Goal: Task Accomplishment & Management: Manage account settings

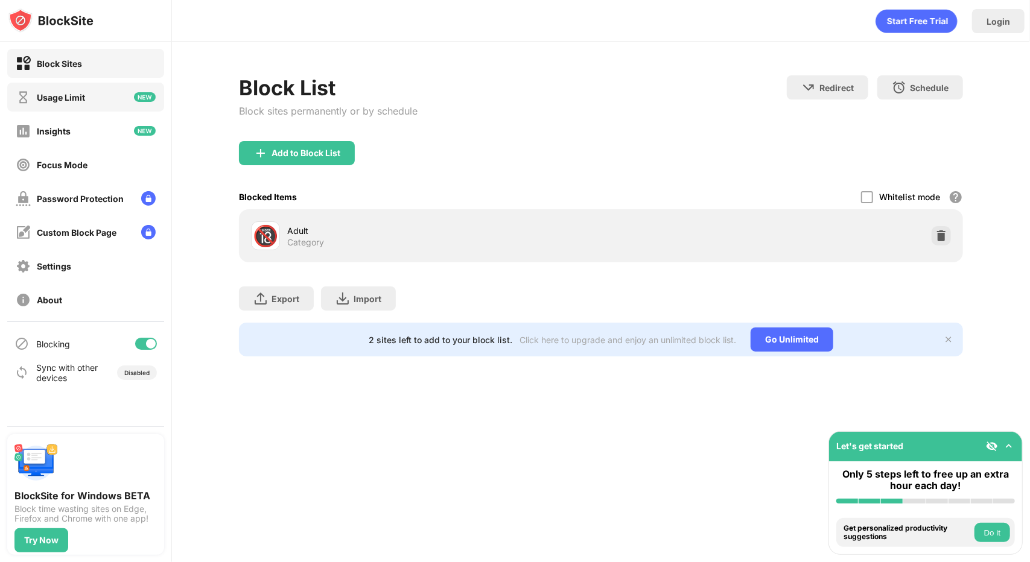
click at [84, 92] on div "Usage Limit" at bounding box center [61, 97] width 48 height 10
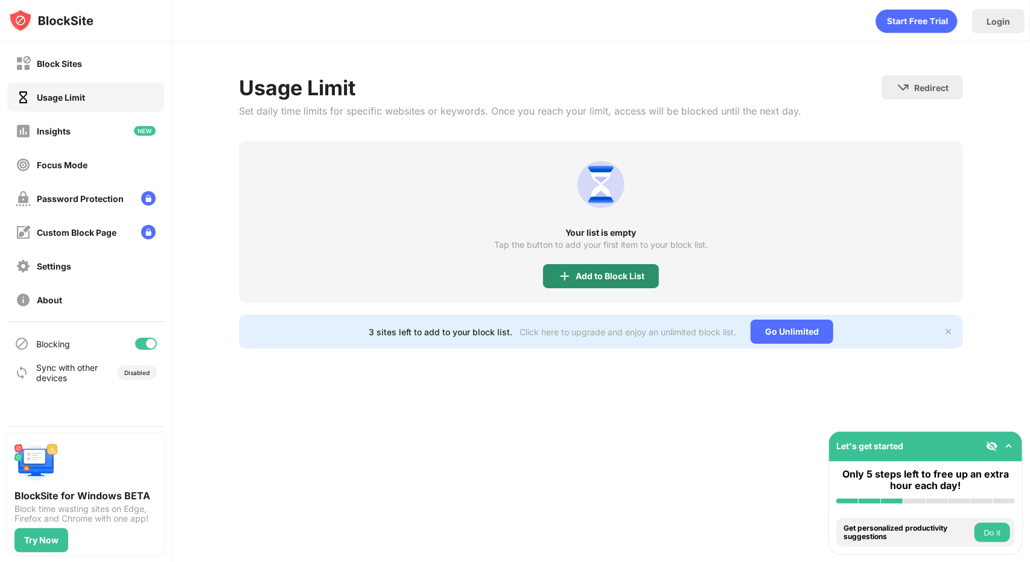
click at [584, 267] on div "Add to Block List" at bounding box center [601, 276] width 116 height 24
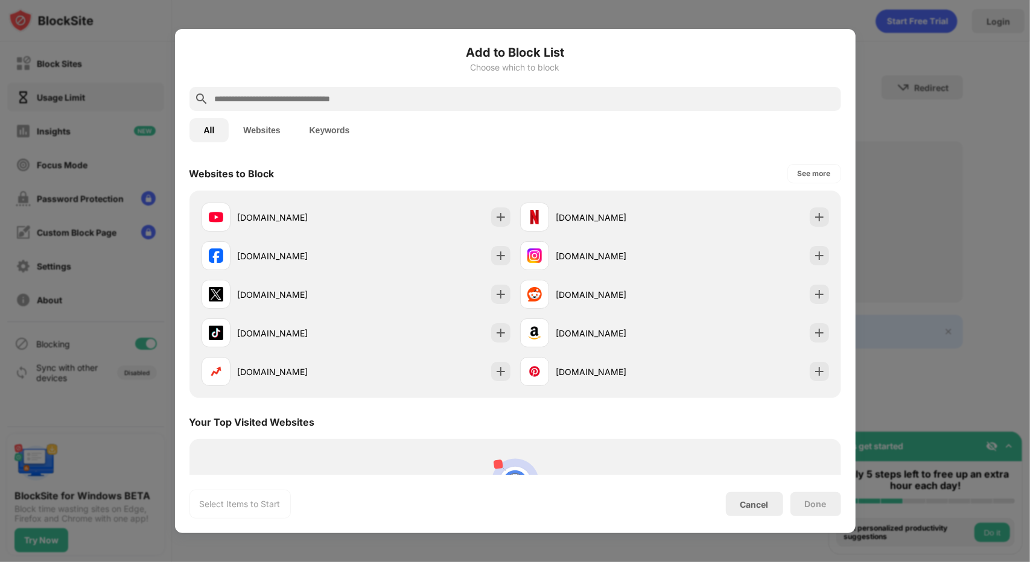
click at [261, 142] on button "Websites" at bounding box center [262, 130] width 66 height 24
click at [334, 127] on button "Keywords" at bounding box center [329, 130] width 69 height 24
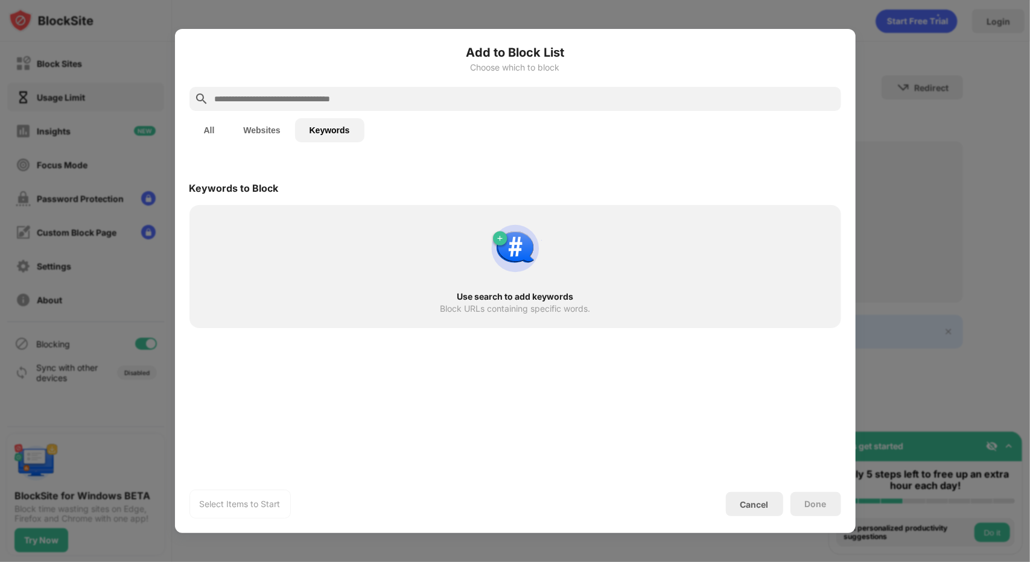
click at [282, 129] on button "Websites" at bounding box center [262, 130] width 66 height 24
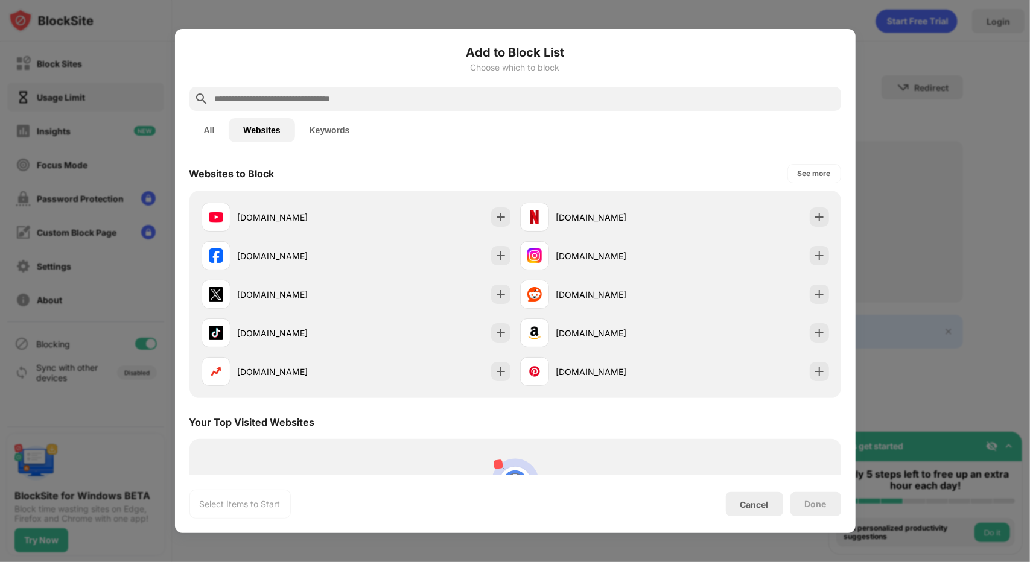
click at [341, 124] on button "Keywords" at bounding box center [329, 130] width 69 height 24
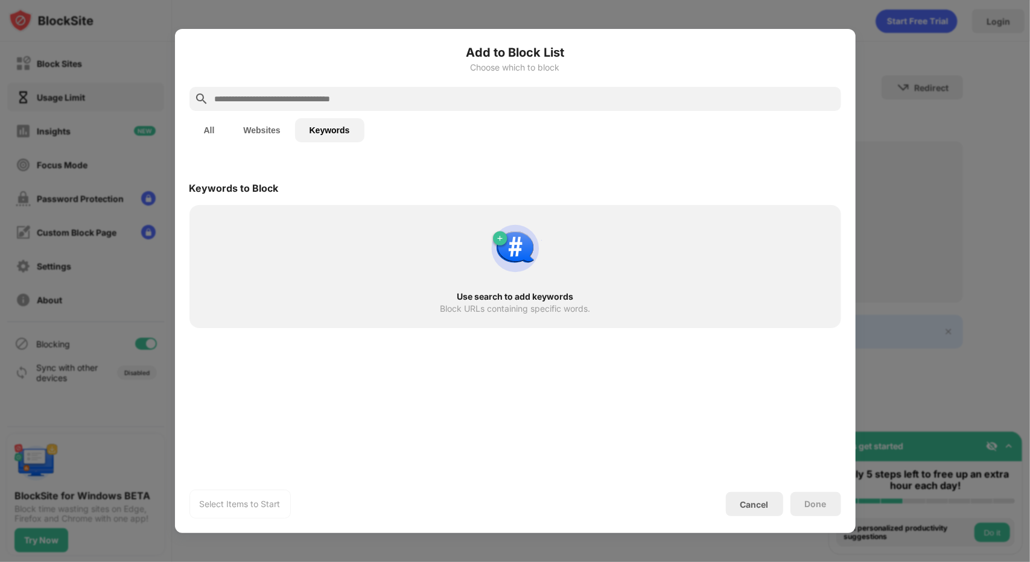
drag, startPoint x: 292, startPoint y: 89, endPoint x: 286, endPoint y: 112, distance: 23.7
click at [290, 92] on div at bounding box center [515, 99] width 652 height 24
click at [285, 102] on input "text" at bounding box center [525, 99] width 623 height 14
type input "*"
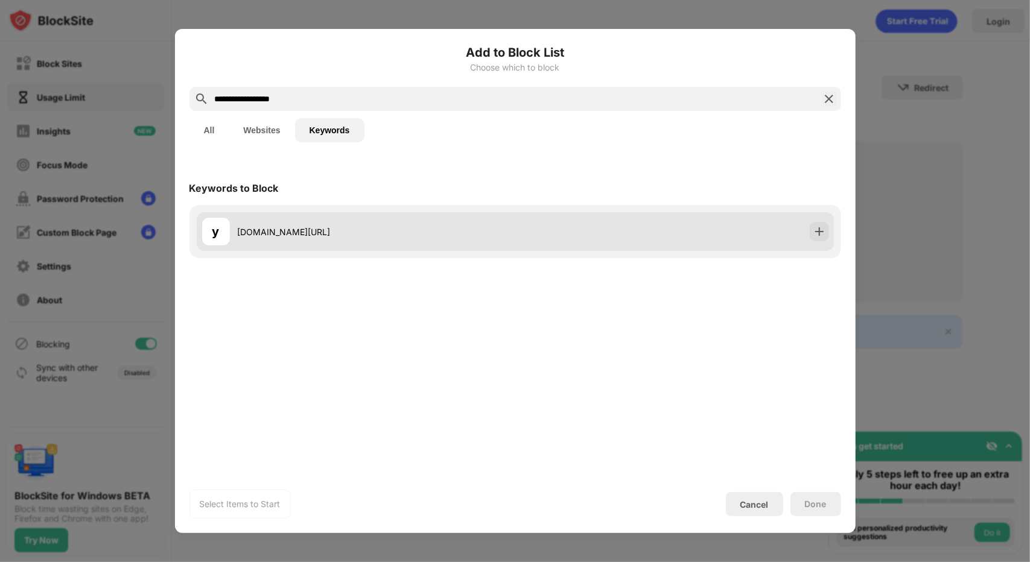
type input "**********"
click at [351, 249] on div "y youtube.com/shorts" at bounding box center [515, 231] width 637 height 39
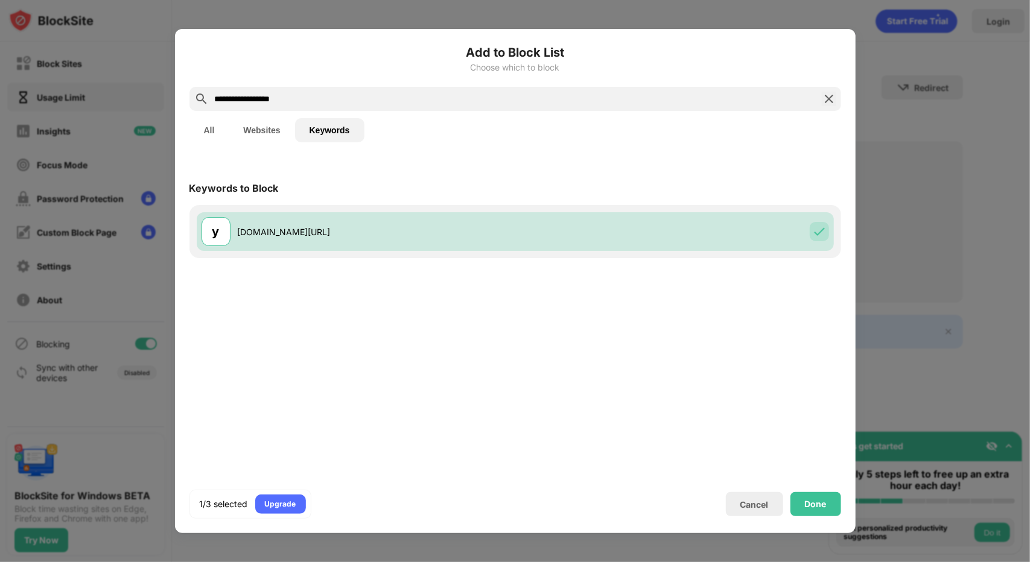
click at [808, 252] on div "y youtube.com/shorts" at bounding box center [515, 231] width 652 height 53
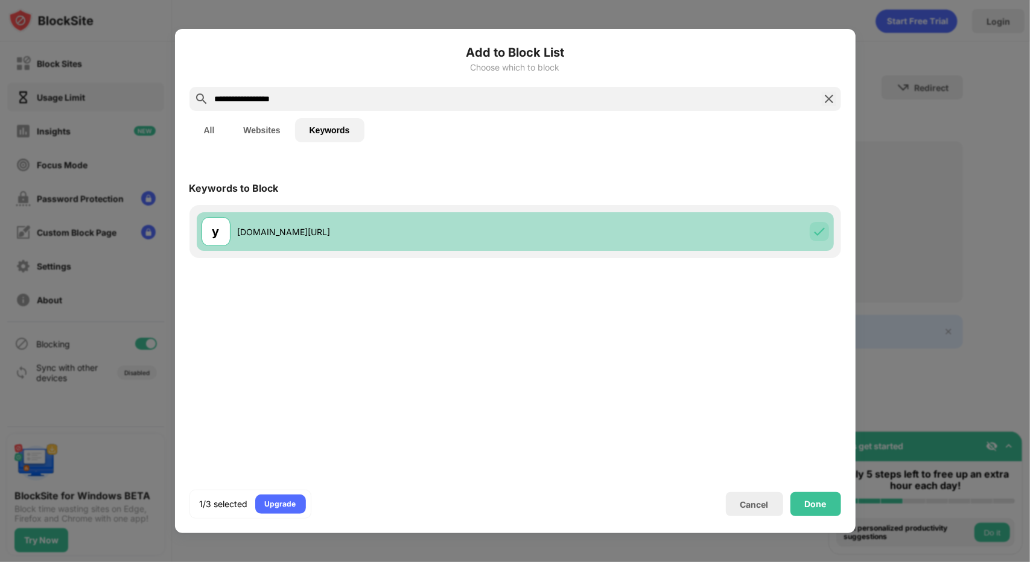
click at [744, 225] on div "y youtube.com/shorts" at bounding box center [515, 231] width 637 height 39
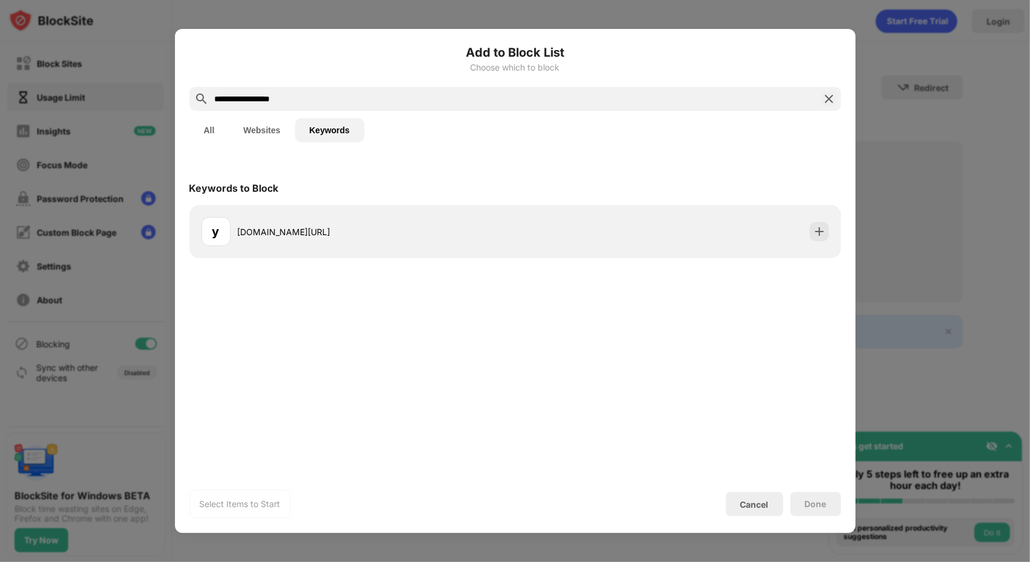
click at [204, 136] on button "All" at bounding box center [209, 130] width 40 height 24
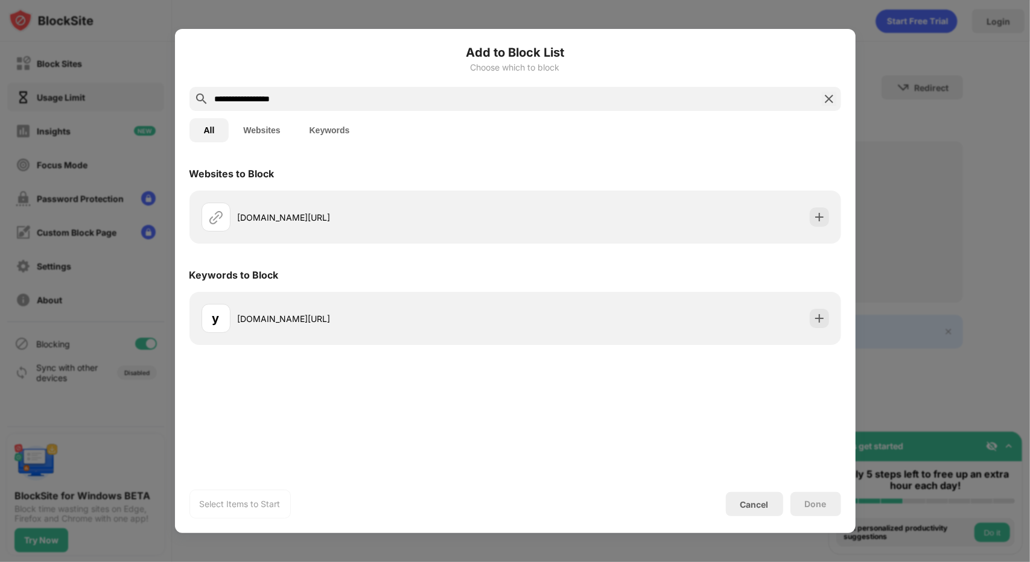
click at [823, 100] on img at bounding box center [829, 99] width 14 height 14
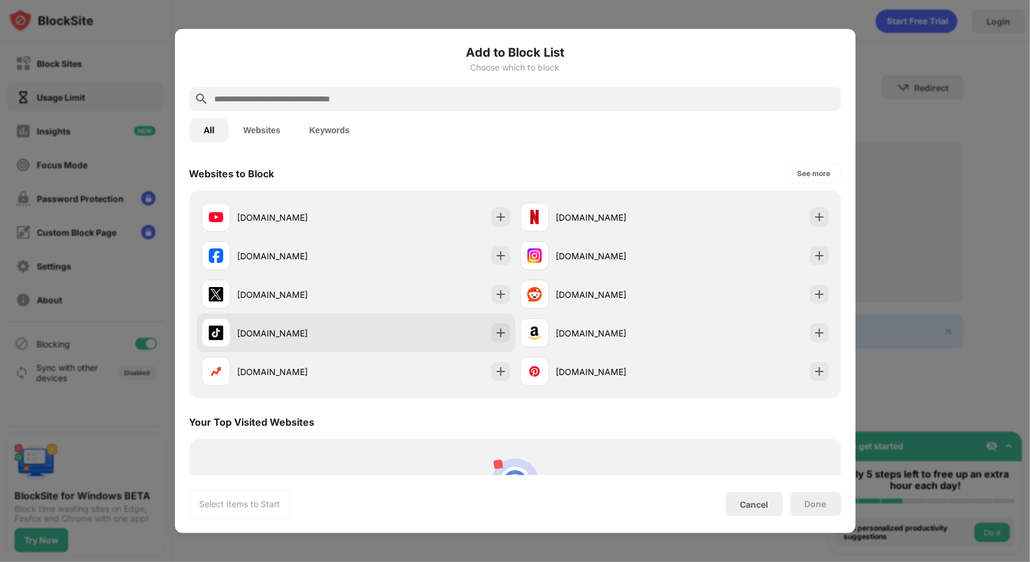
click at [431, 346] on div "tiktok.com" at bounding box center [356, 333] width 319 height 39
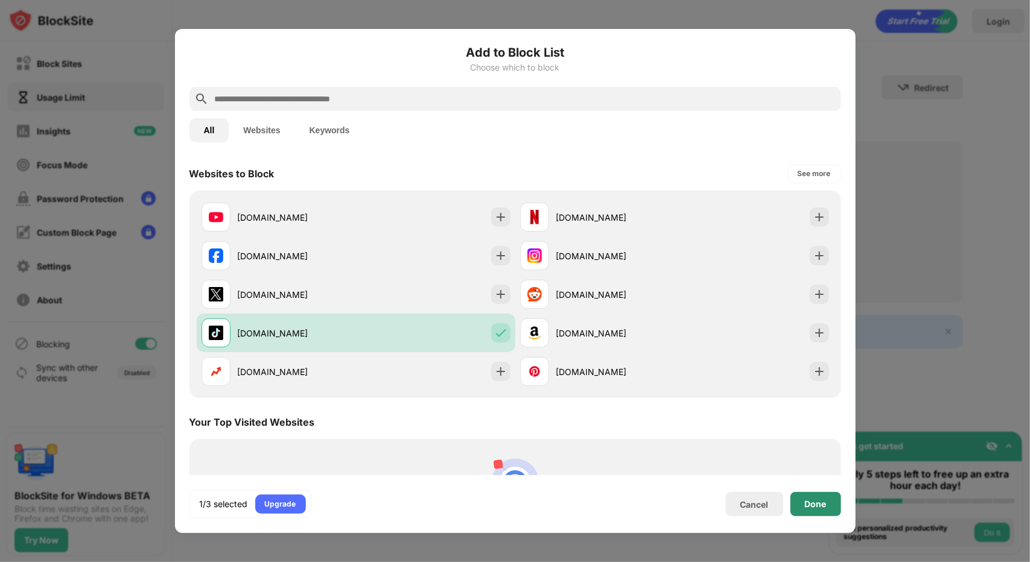
click at [822, 503] on div "Done" at bounding box center [816, 505] width 22 height 10
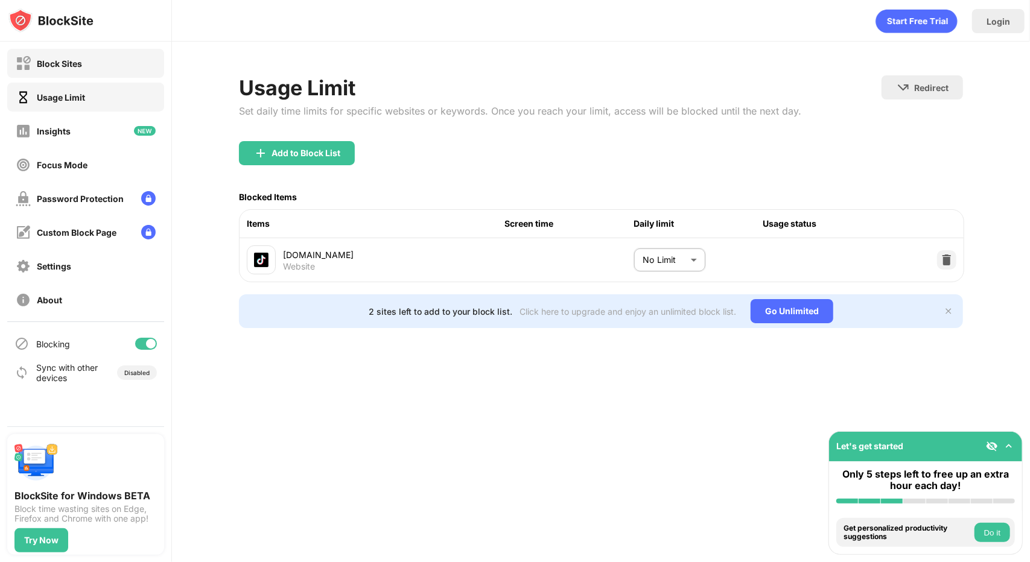
click at [95, 66] on div "Block Sites" at bounding box center [85, 63] width 157 height 29
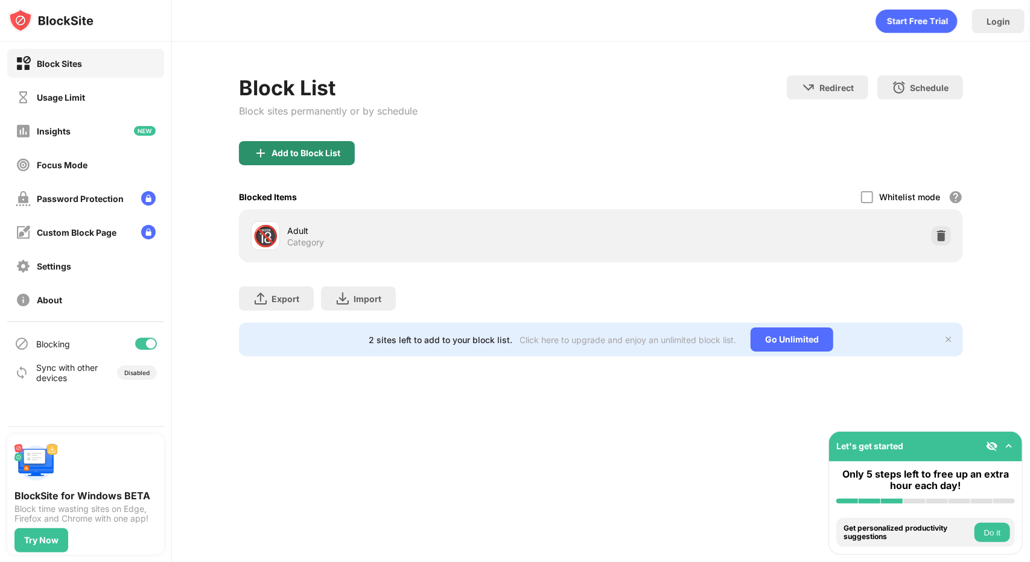
click at [325, 147] on div "Add to Block List" at bounding box center [297, 153] width 116 height 24
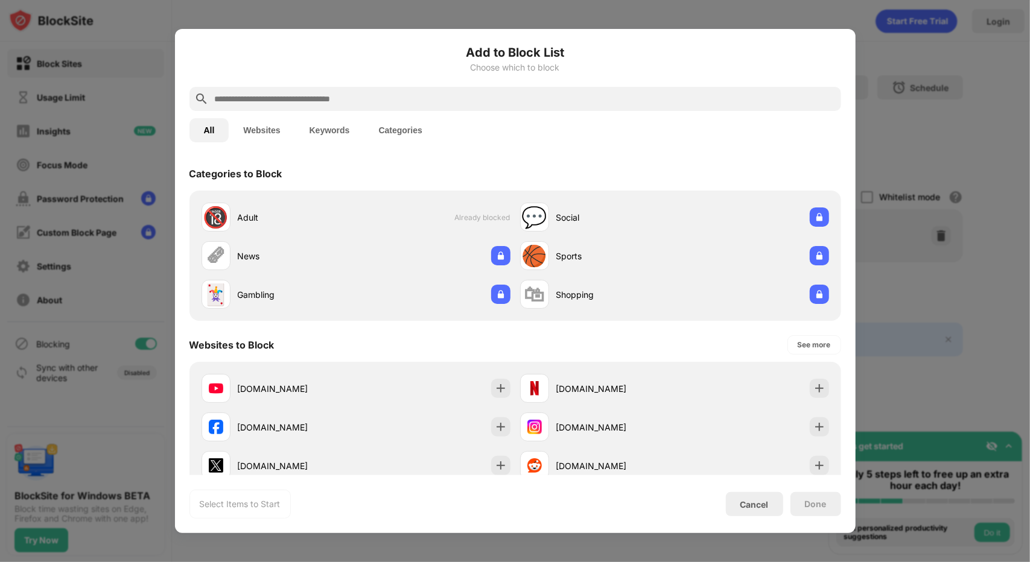
click at [325, 133] on button "Keywords" at bounding box center [329, 130] width 69 height 24
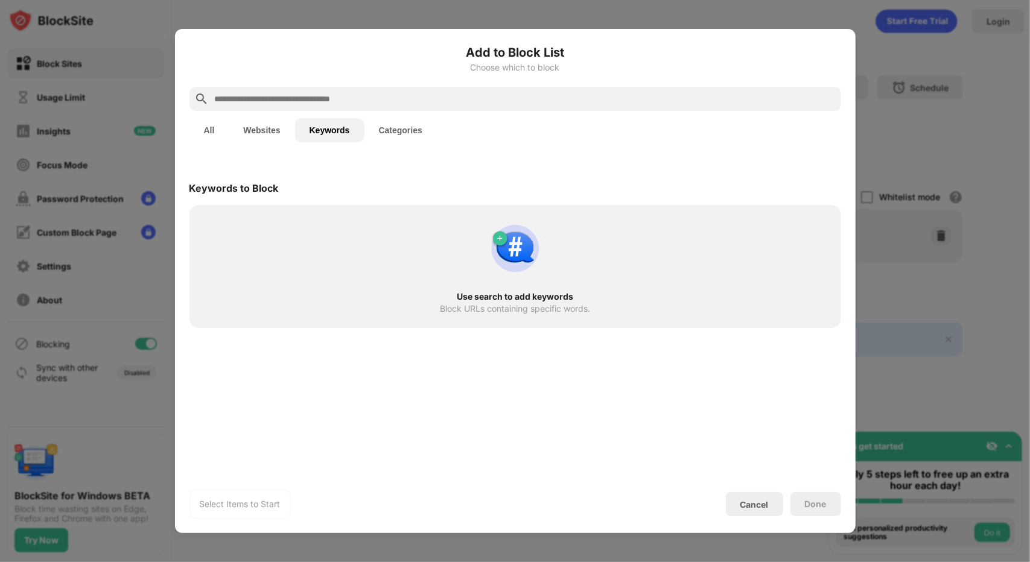
click at [332, 92] on input "text" at bounding box center [525, 99] width 623 height 14
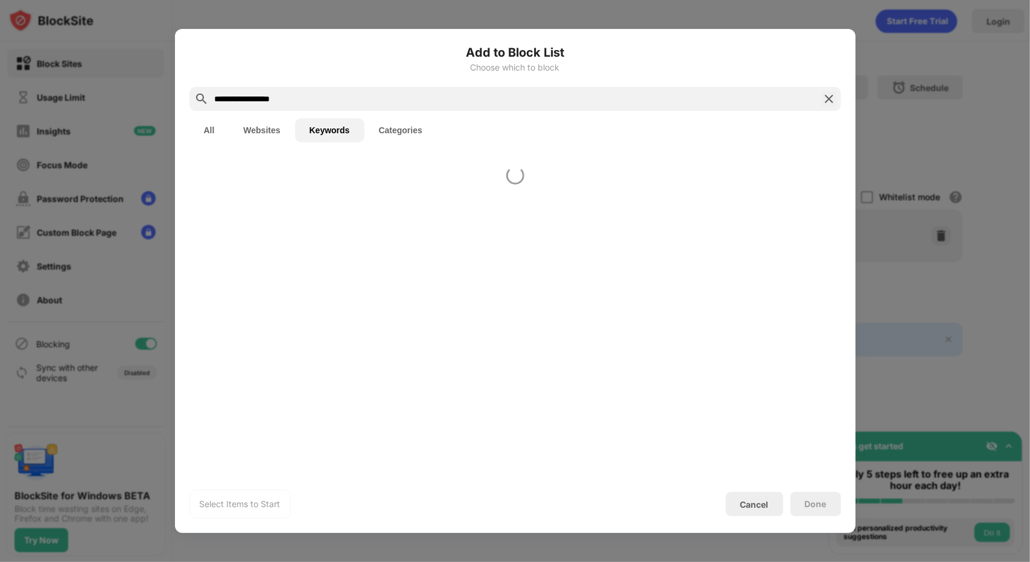
type input "**********"
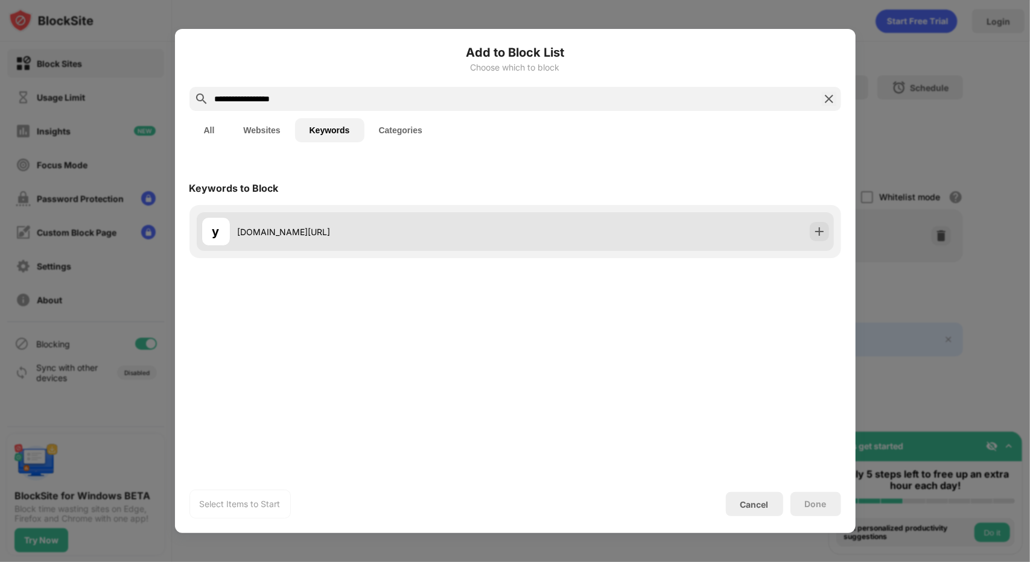
click at [469, 222] on div "y youtube.com/shorts" at bounding box center [359, 231] width 314 height 29
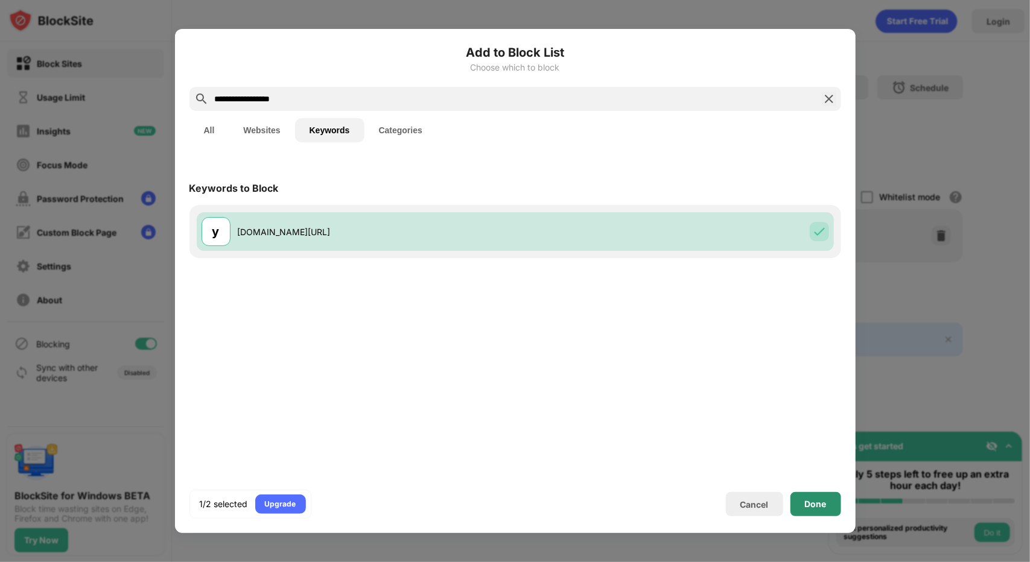
click at [820, 503] on div "Done" at bounding box center [816, 505] width 22 height 10
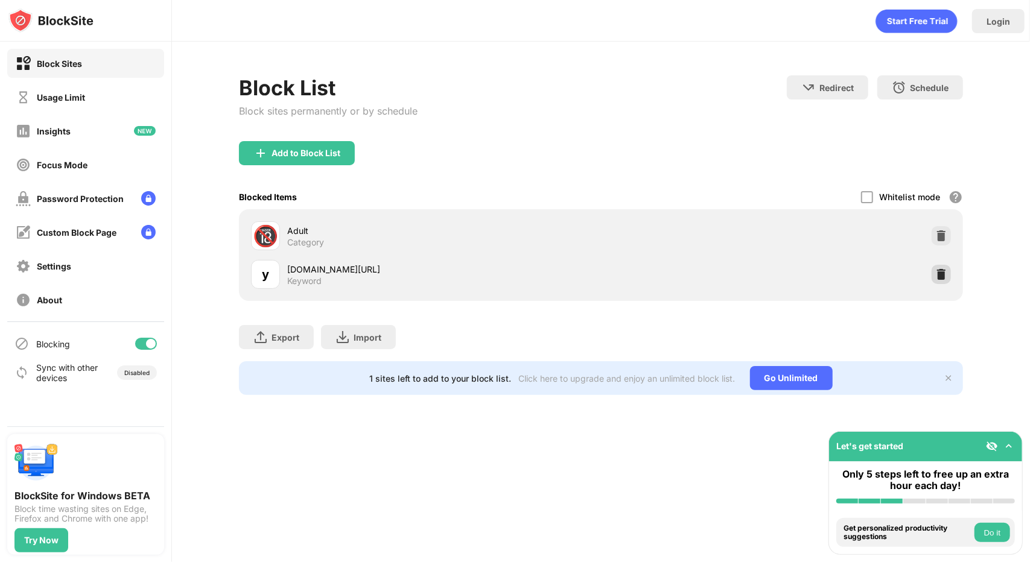
click at [947, 271] on div at bounding box center [941, 274] width 19 height 19
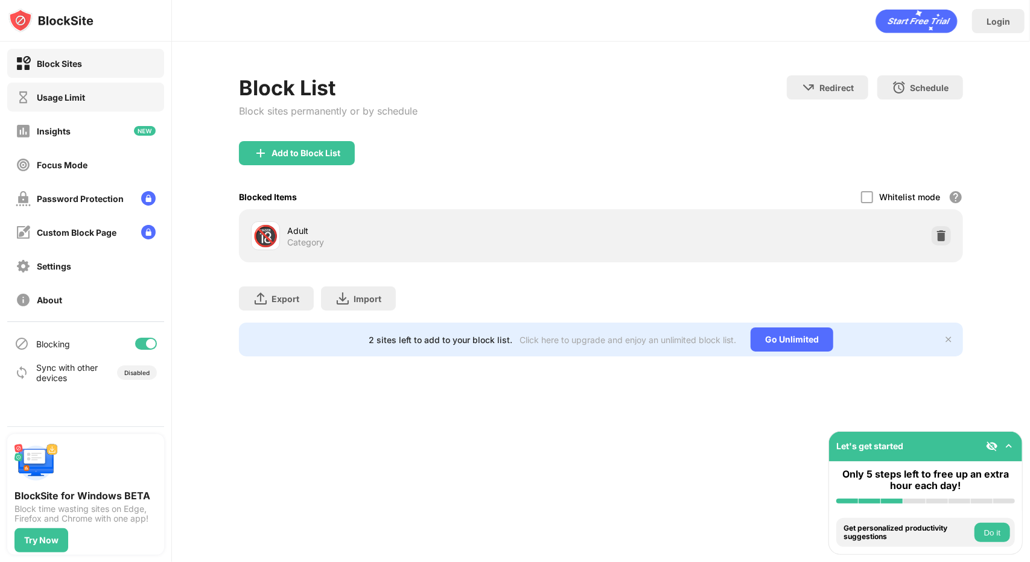
click at [106, 96] on div "Usage Limit" at bounding box center [85, 97] width 157 height 29
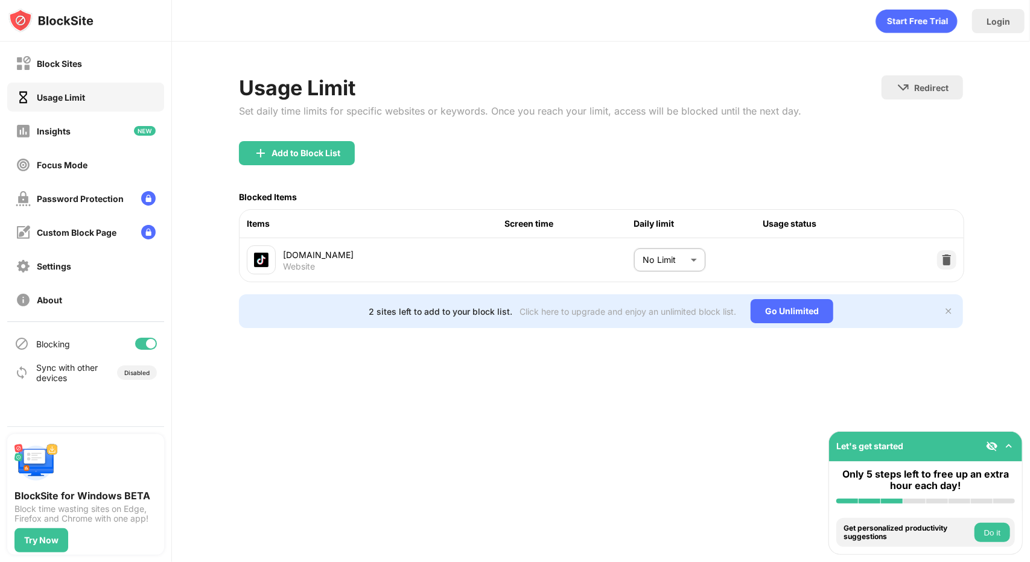
click at [649, 259] on body "Block Sites Usage Limit Insights Focus Mode Password Protection Custom Block Pa…" at bounding box center [515, 281] width 1030 height 562
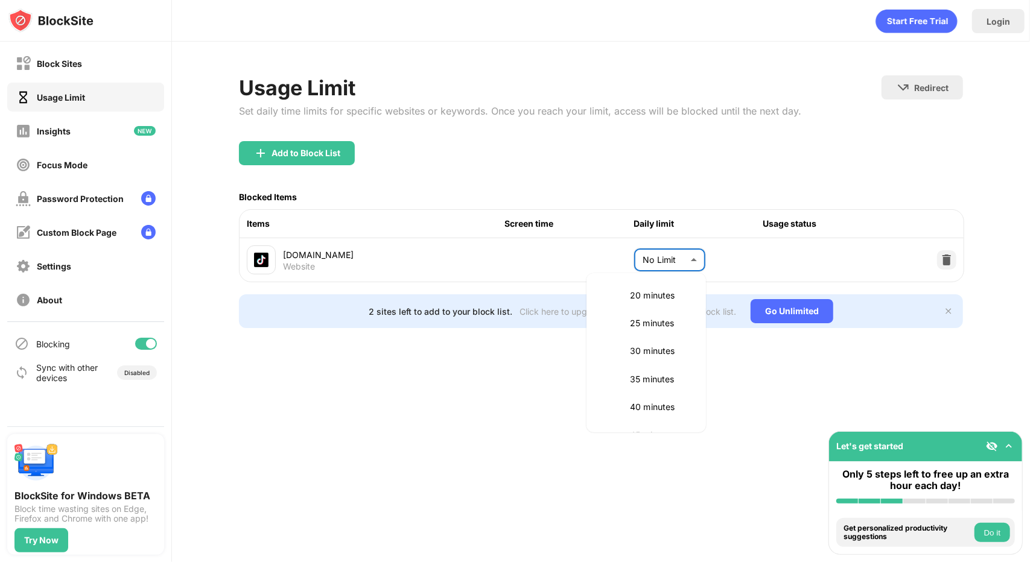
scroll to position [116, 0]
click at [631, 354] on p "30 minutes" at bounding box center [661, 350] width 62 height 13
type input "**"
click at [314, 165] on div "Add to Block List" at bounding box center [601, 162] width 724 height 43
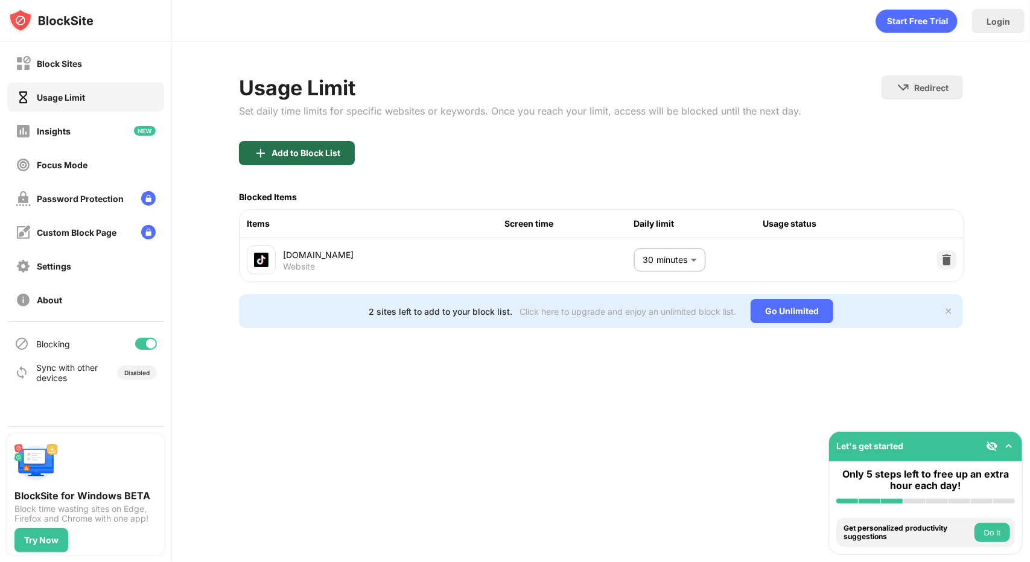
click at [302, 156] on div "Add to Block List" at bounding box center [305, 153] width 69 height 10
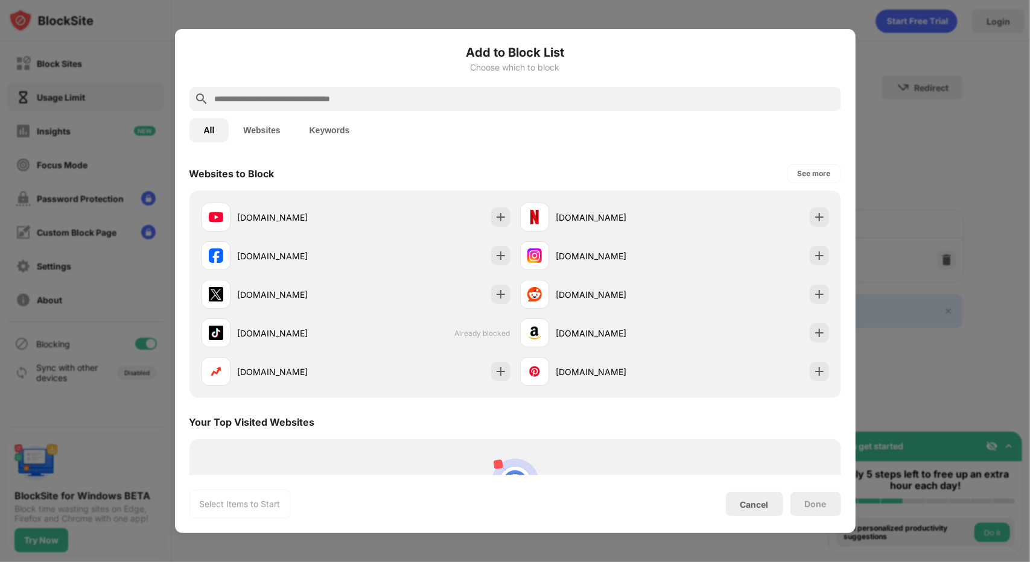
click at [296, 94] on input "text" at bounding box center [525, 99] width 623 height 14
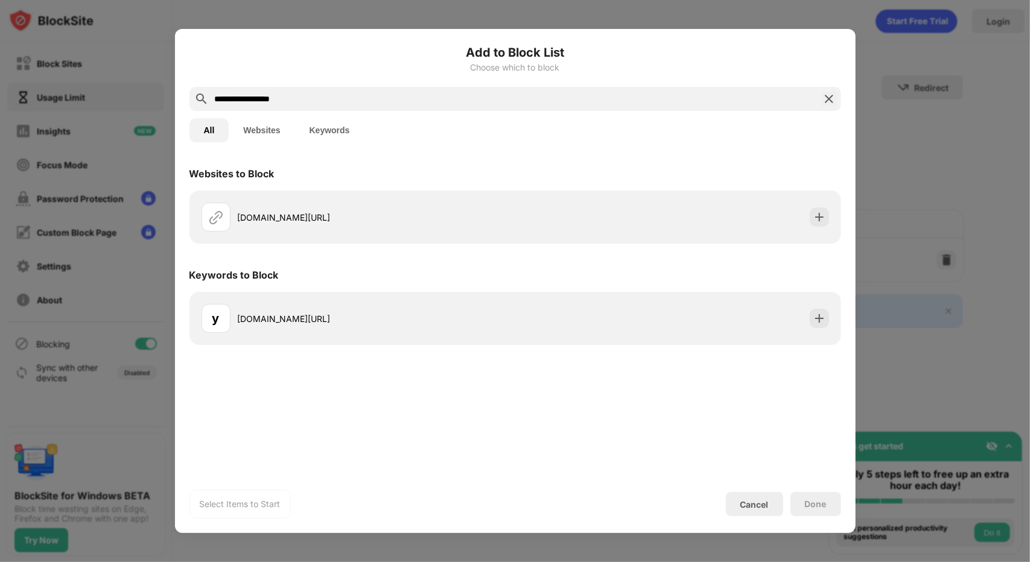
type input "*"
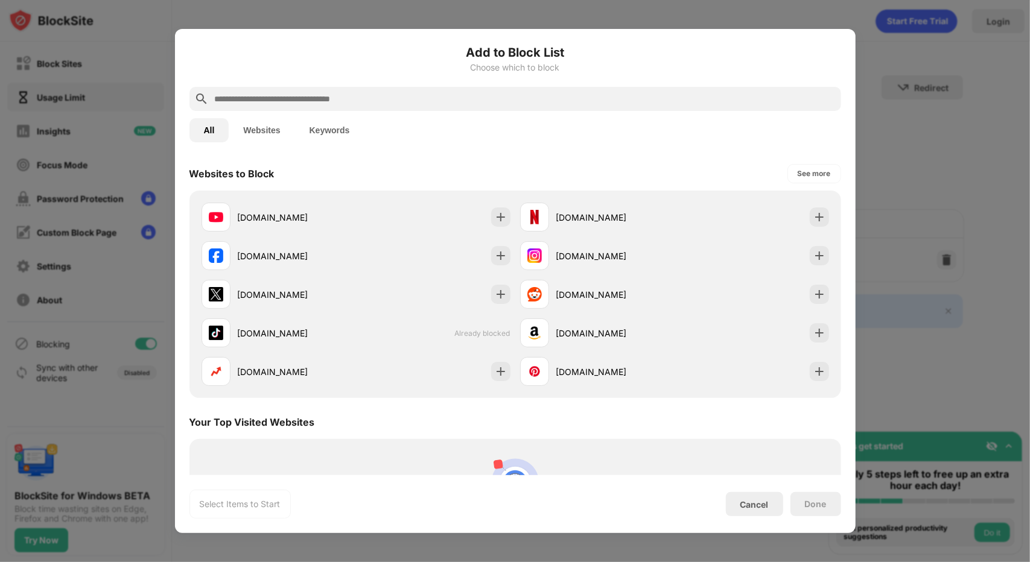
click at [346, 139] on button "Keywords" at bounding box center [329, 130] width 69 height 24
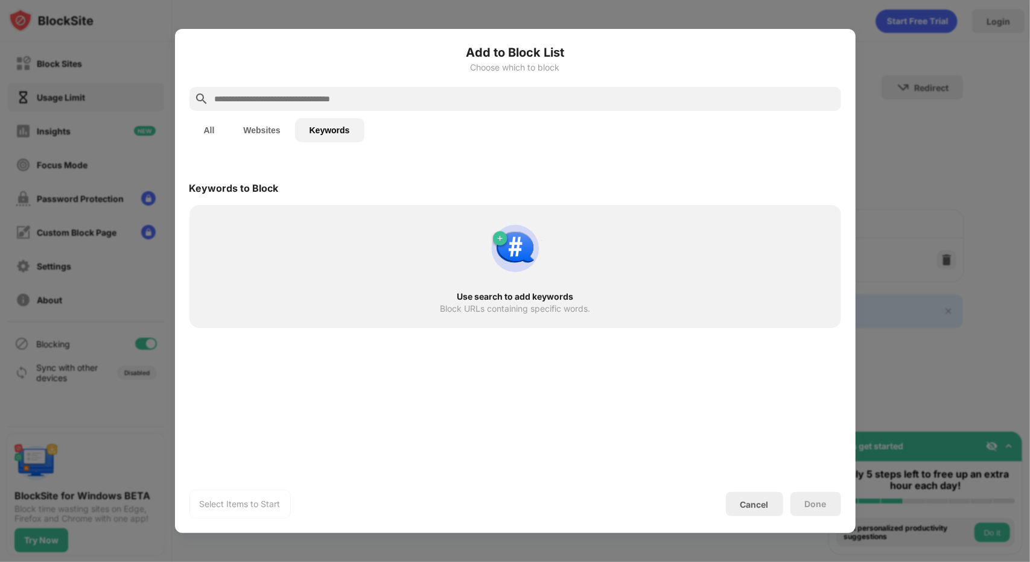
click at [333, 98] on input "text" at bounding box center [525, 99] width 623 height 14
paste input "**********"
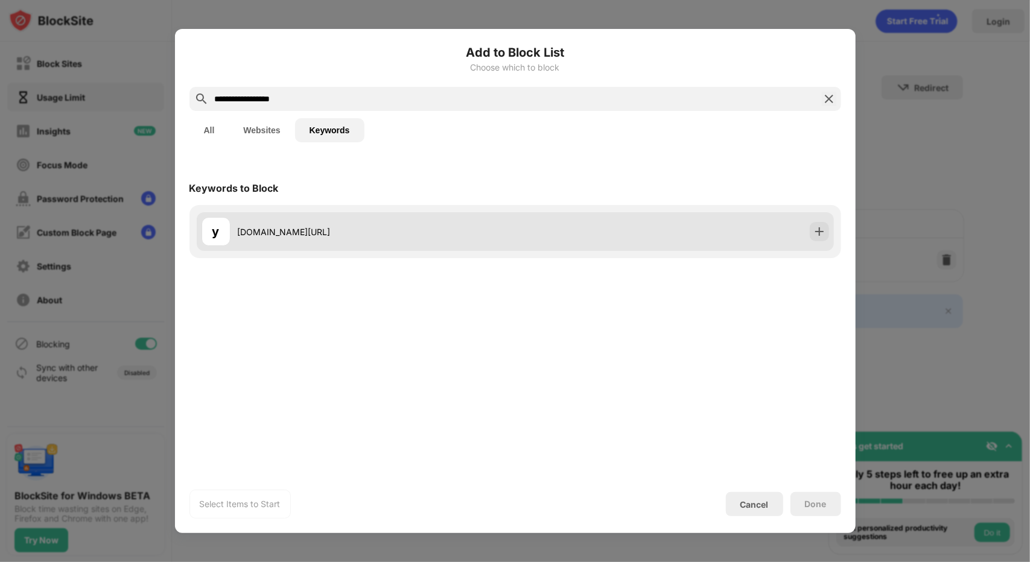
type input "**********"
click at [340, 226] on div "youtube.com/shorts" at bounding box center [377, 232] width 278 height 13
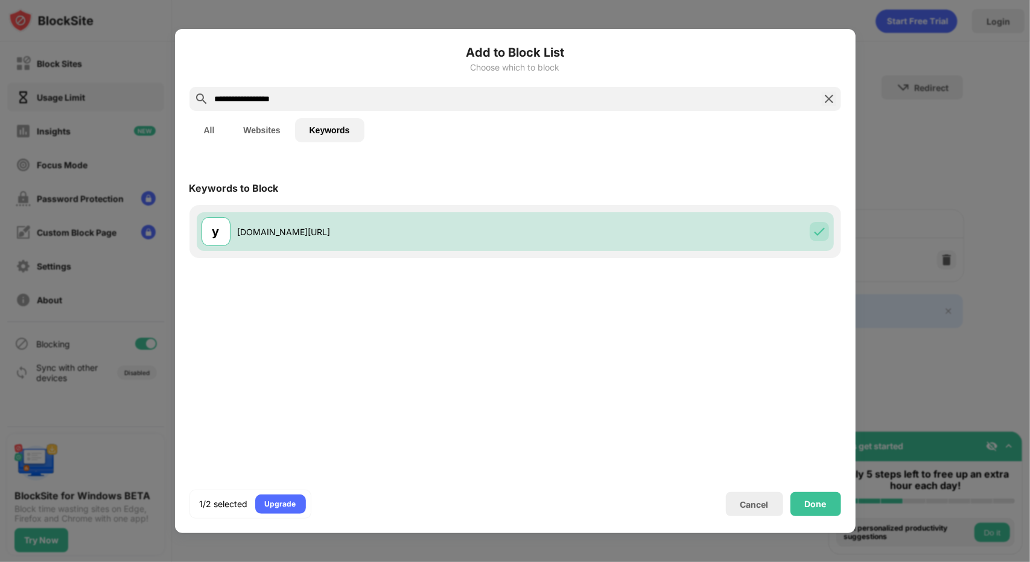
click at [819, 513] on div "Done" at bounding box center [815, 504] width 51 height 24
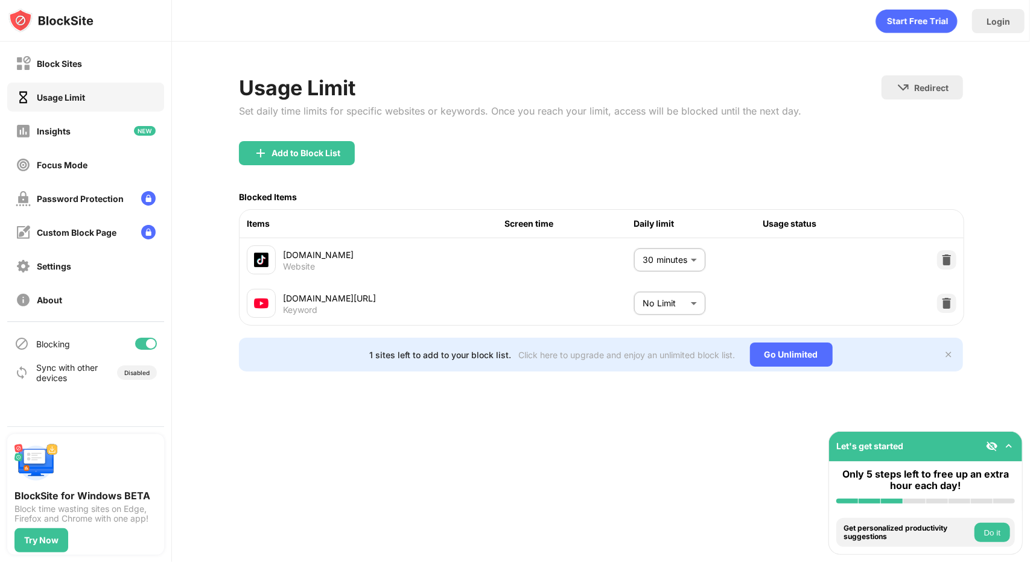
click at [690, 267] on body "Block Sites Usage Limit Insights Focus Mode Password Protection Custom Block Pa…" at bounding box center [515, 281] width 1030 height 562
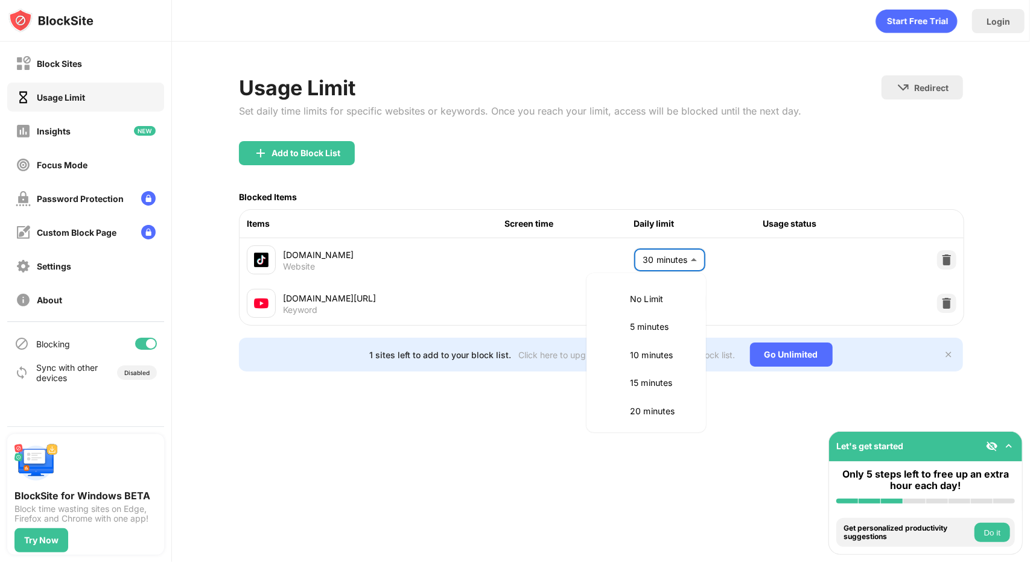
scroll to position [114, 0]
click at [794, 332] on div at bounding box center [515, 281] width 1030 height 562
click at [684, 302] on body "Block Sites Usage Limit Insights Focus Mode Password Protection Custom Block Pa…" at bounding box center [515, 281] width 1030 height 562
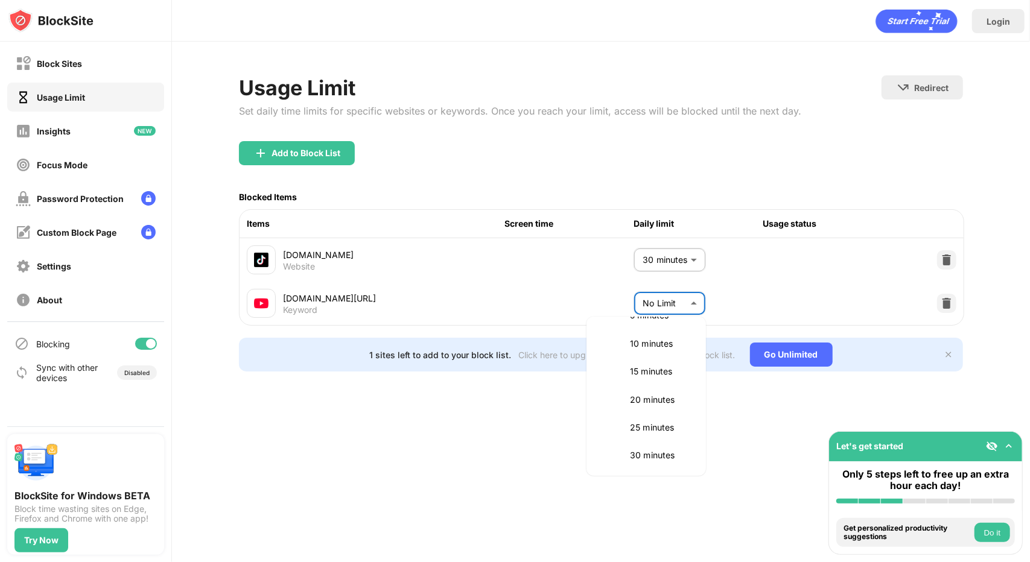
scroll to position [56, 0]
click at [665, 455] on p "30 minutes" at bounding box center [661, 454] width 62 height 13
type input "**"
click at [983, 542] on div "Get personalized productivity suggestions Do it" at bounding box center [925, 532] width 179 height 29
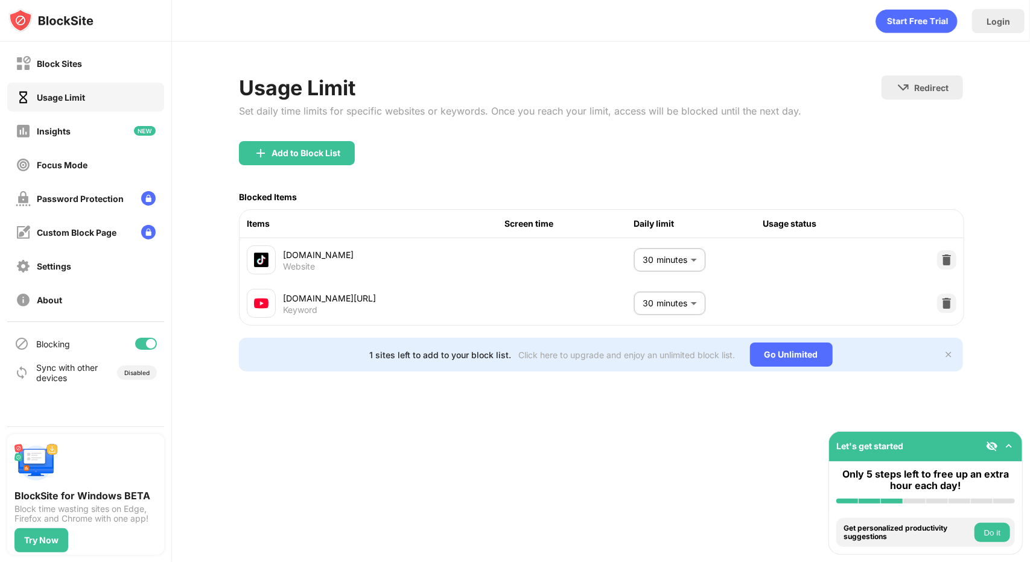
click at [986, 539] on button "Do it" at bounding box center [992, 532] width 36 height 19
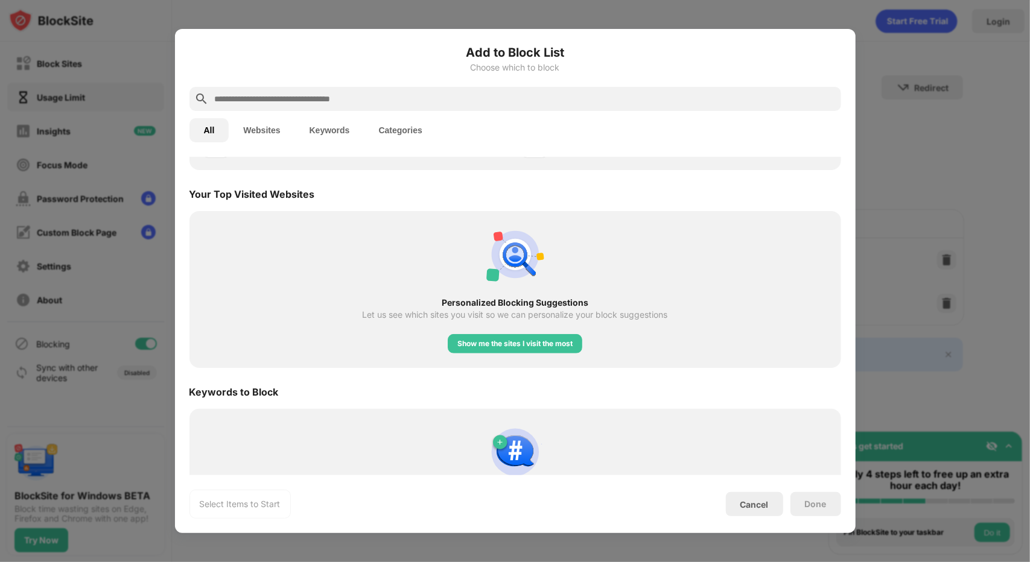
scroll to position [420, 0]
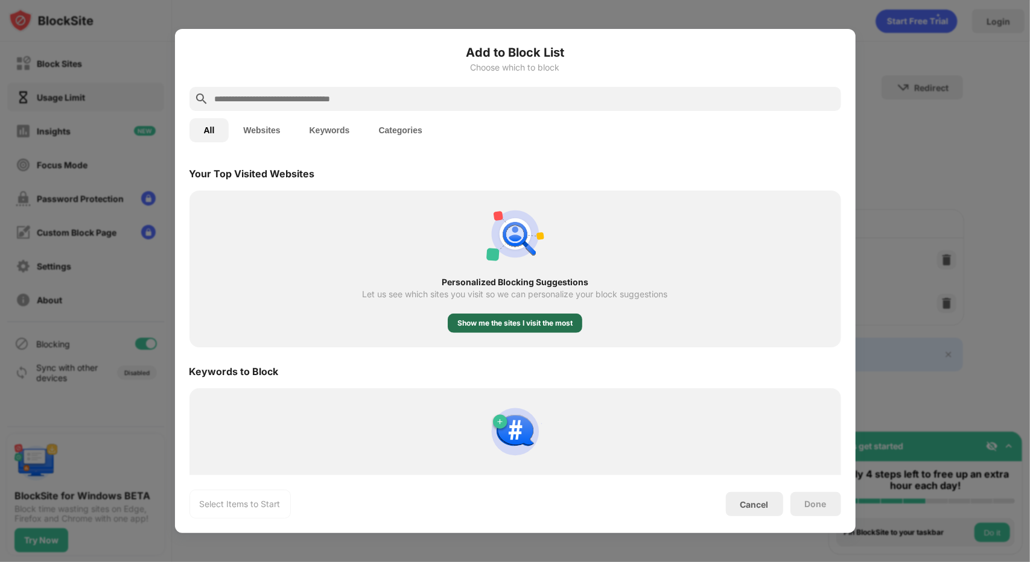
click at [503, 323] on div "Show me the sites I visit the most" at bounding box center [514, 323] width 115 height 12
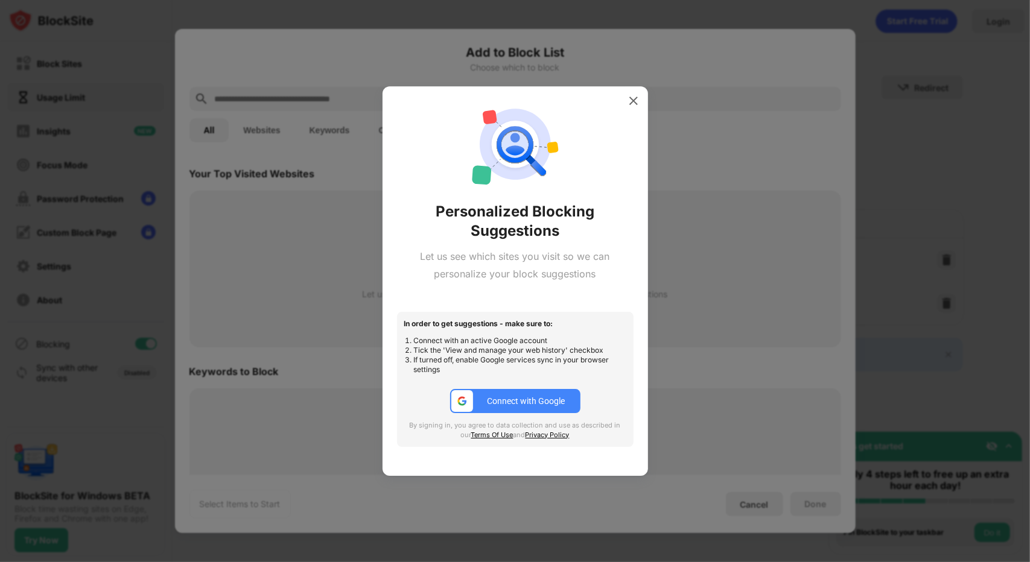
click at [521, 406] on button "Connect with Google" at bounding box center [515, 401] width 130 height 24
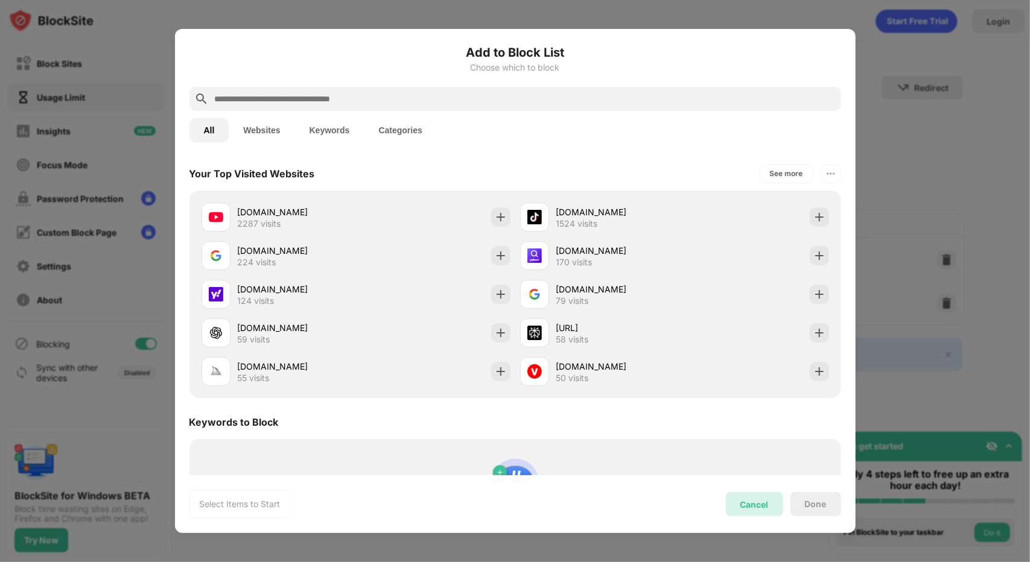
click at [746, 506] on div "Cancel" at bounding box center [754, 505] width 28 height 10
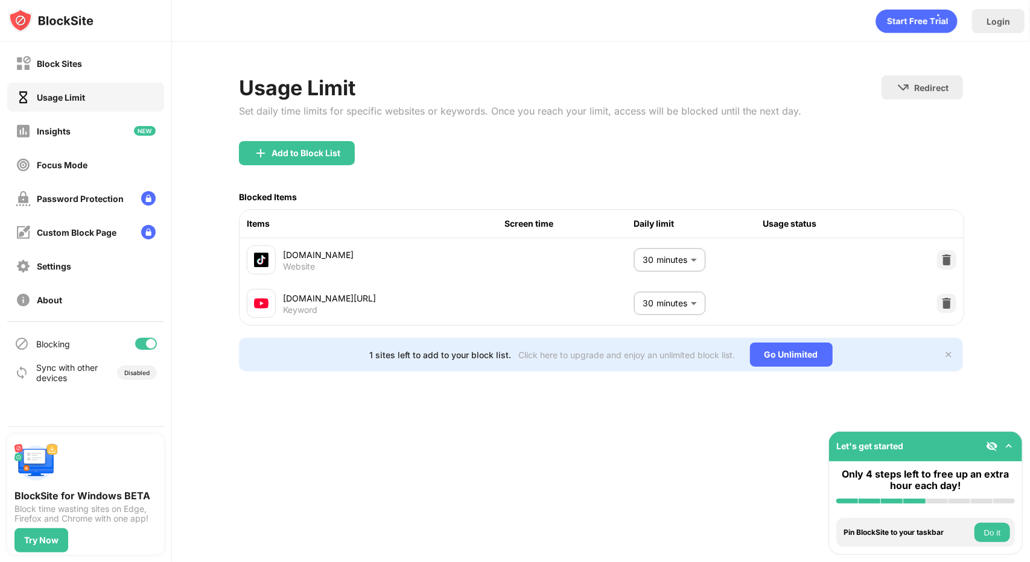
click at [988, 533] on button "Do it" at bounding box center [992, 532] width 36 height 19
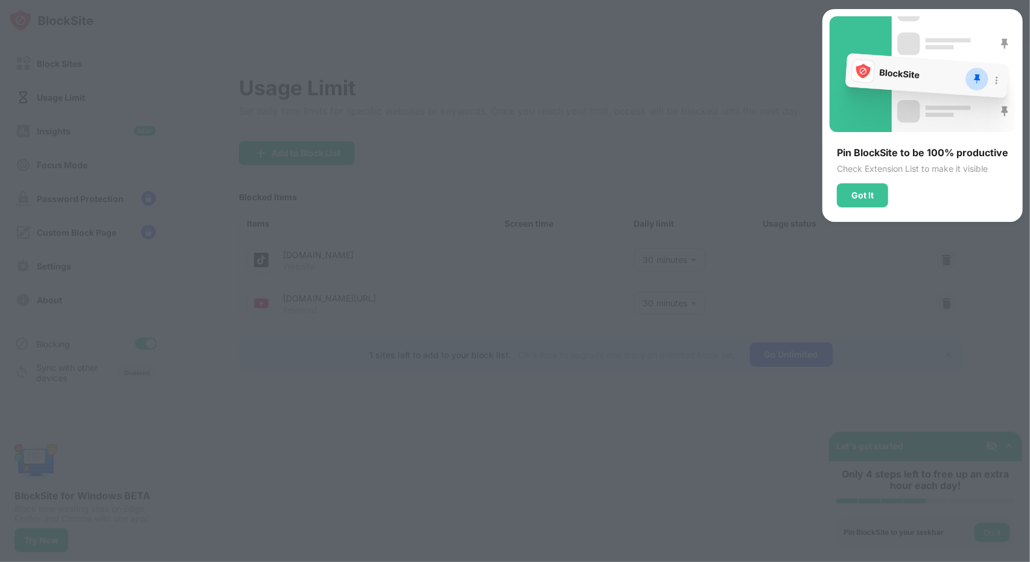
click at [861, 186] on div "Got It" at bounding box center [862, 195] width 51 height 24
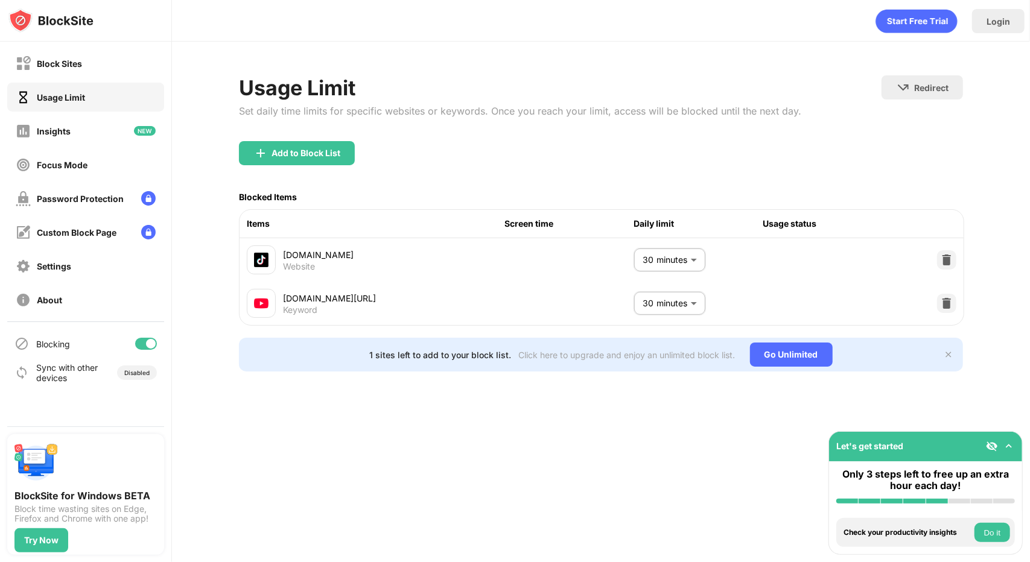
click at [989, 531] on button "Do it" at bounding box center [992, 532] width 36 height 19
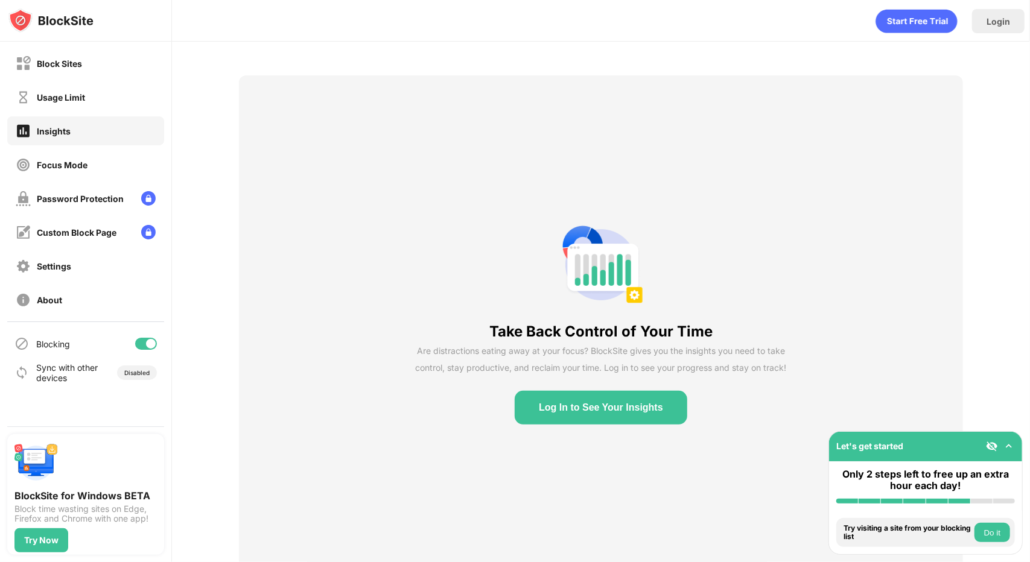
click at [989, 531] on button "Do it" at bounding box center [992, 532] width 36 height 19
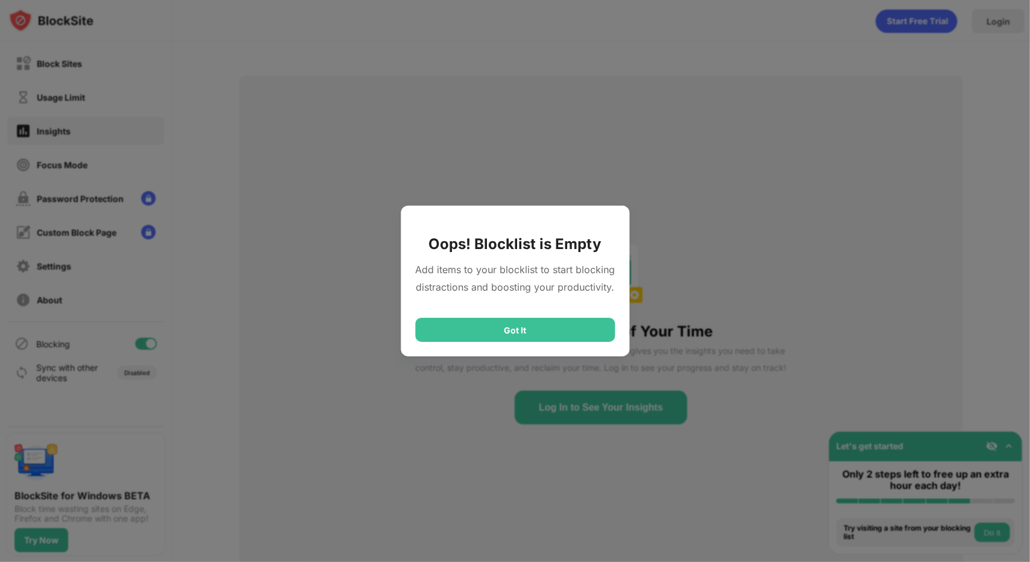
click at [531, 335] on div "Got It" at bounding box center [515, 330] width 200 height 24
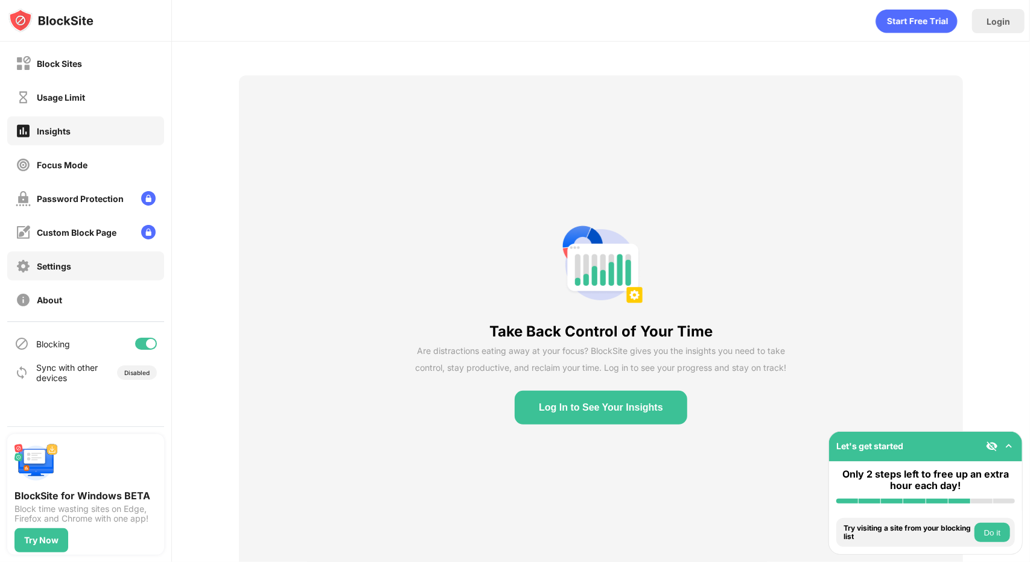
click at [139, 264] on div "Settings" at bounding box center [85, 266] width 157 height 29
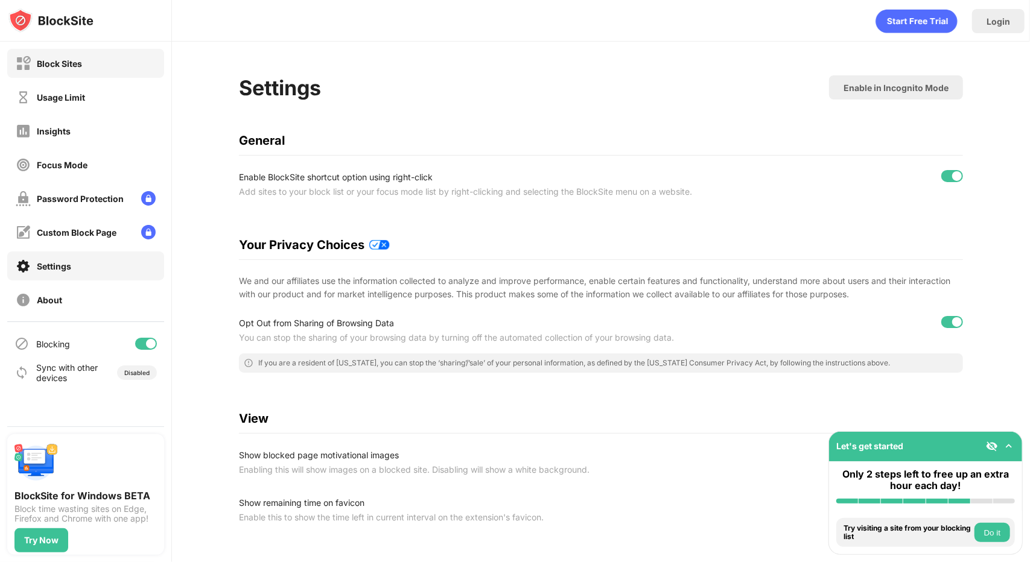
click at [71, 51] on div "Block Sites" at bounding box center [85, 63] width 157 height 29
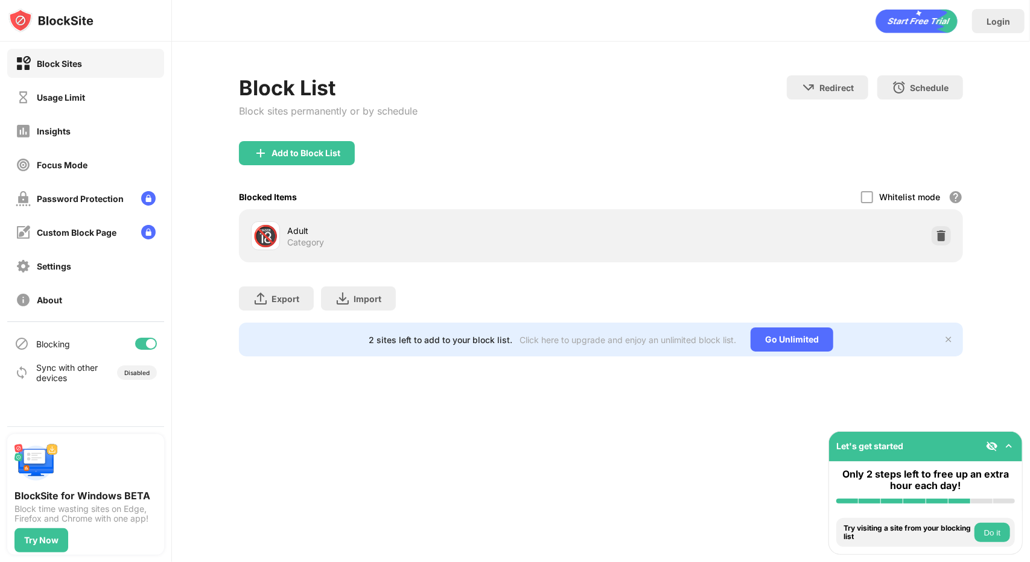
click at [499, 343] on div "2 sites left to add to your block list." at bounding box center [441, 340] width 144 height 10
click at [42, 340] on div "Blocking" at bounding box center [53, 344] width 34 height 10
click at [42, 300] on div "About" at bounding box center [49, 300] width 25 height 10
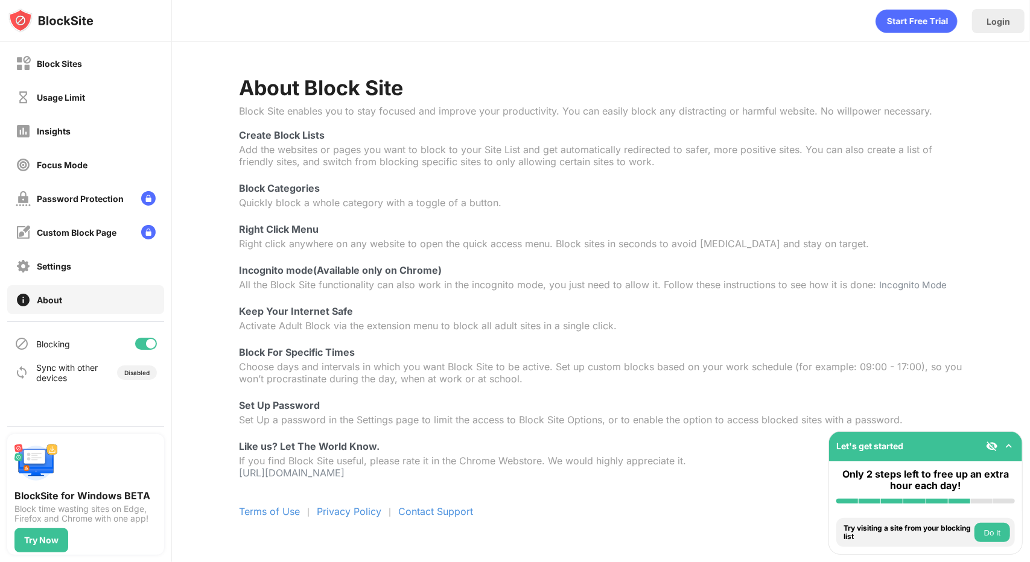
click at [57, 281] on div "Block Sites Usage Limit Insights Focus Mode Password Protection Custom Block Pa…" at bounding box center [85, 182] width 171 height 280
click at [71, 256] on div "Settings" at bounding box center [85, 266] width 157 height 29
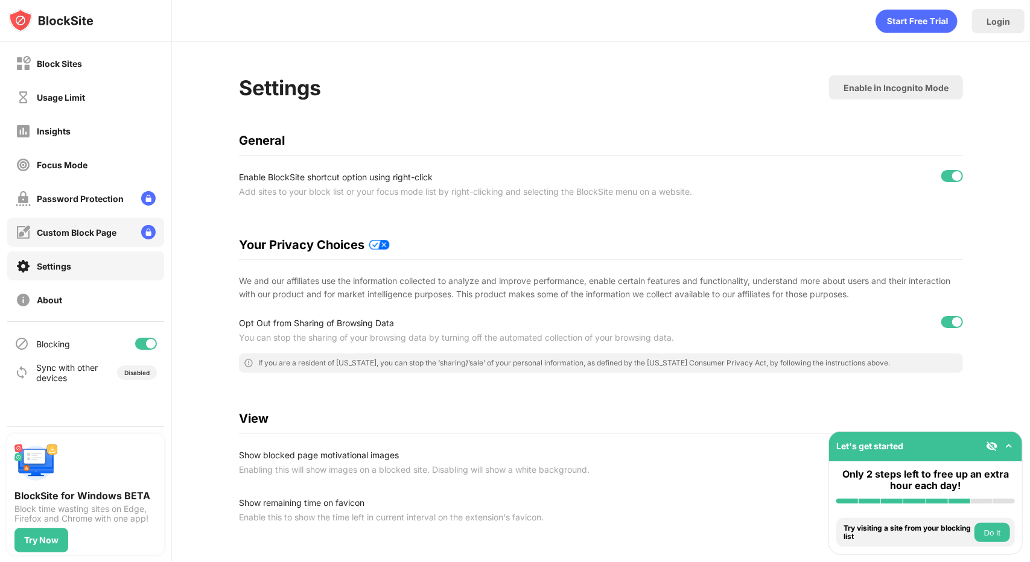
click at [74, 227] on div "Custom Block Page" at bounding box center [77, 232] width 80 height 10
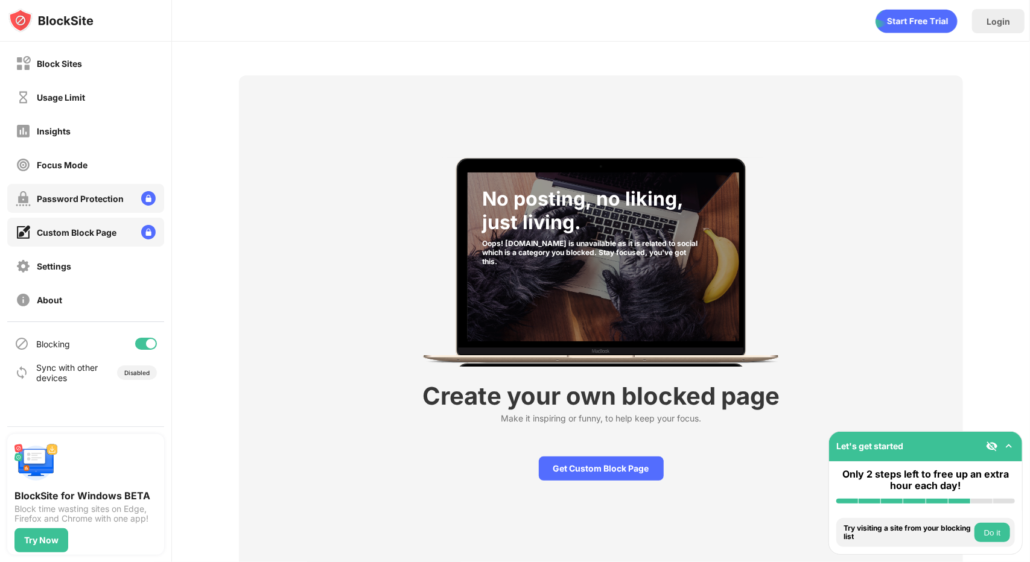
click at [79, 195] on div "Password Protection" at bounding box center [80, 199] width 87 height 10
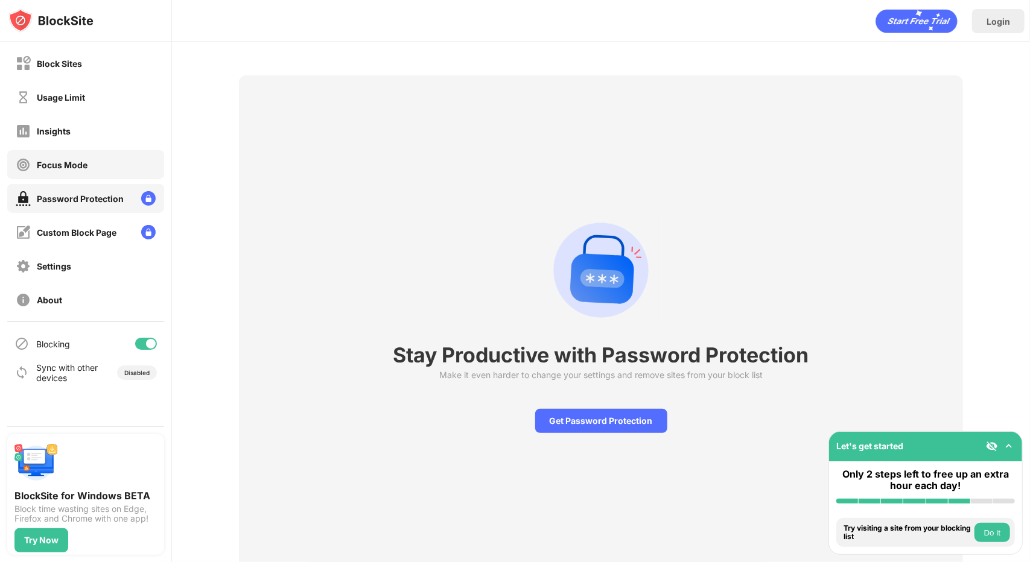
click at [88, 159] on div "Focus Mode" at bounding box center [85, 164] width 157 height 29
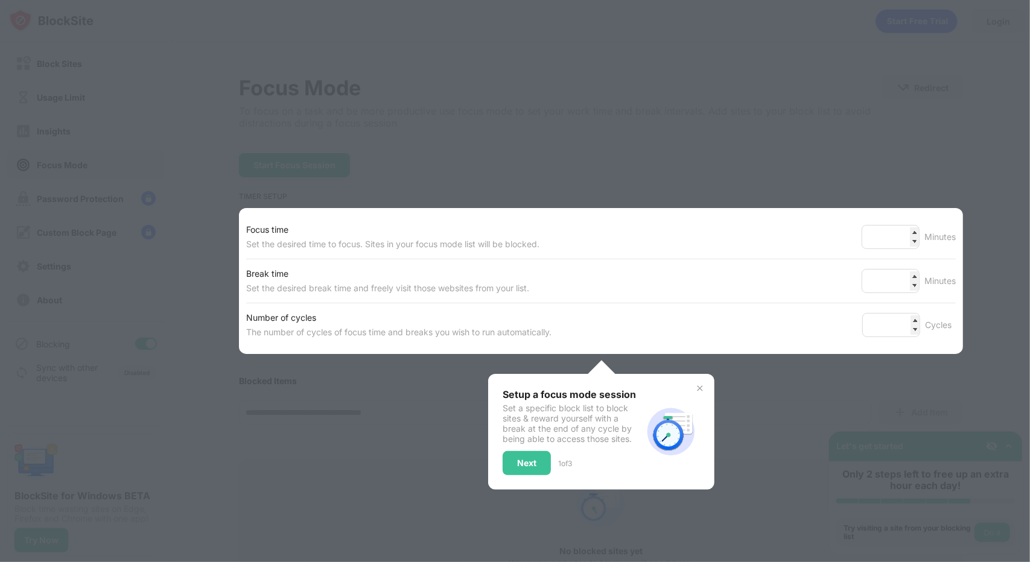
click at [84, 113] on div at bounding box center [515, 281] width 1030 height 562
click at [36, 56] on div at bounding box center [515, 281] width 1030 height 562
click at [45, 17] on div at bounding box center [515, 281] width 1030 height 562
click at [889, 236] on input "**" at bounding box center [891, 237] width 58 height 24
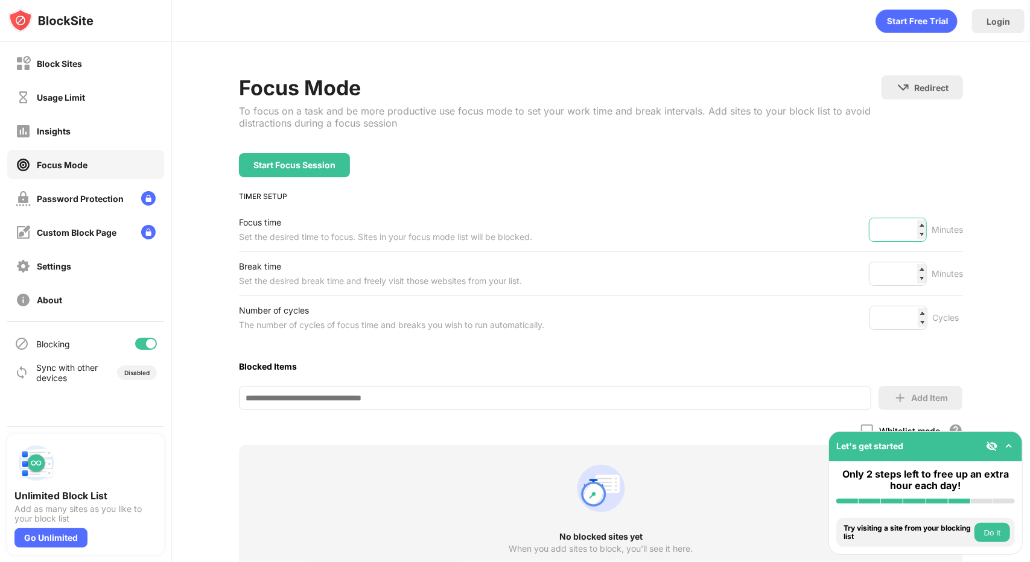
click at [905, 227] on input "**" at bounding box center [898, 230] width 58 height 24
type input "**"
click at [1011, 445] on img at bounding box center [1009, 446] width 12 height 12
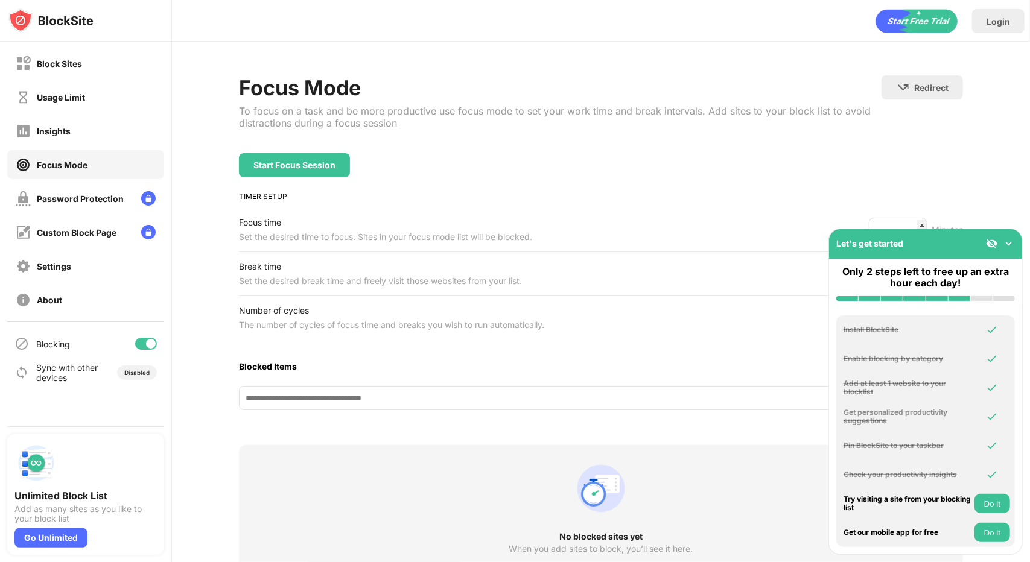
click at [1009, 243] on img at bounding box center [1009, 244] width 12 height 12
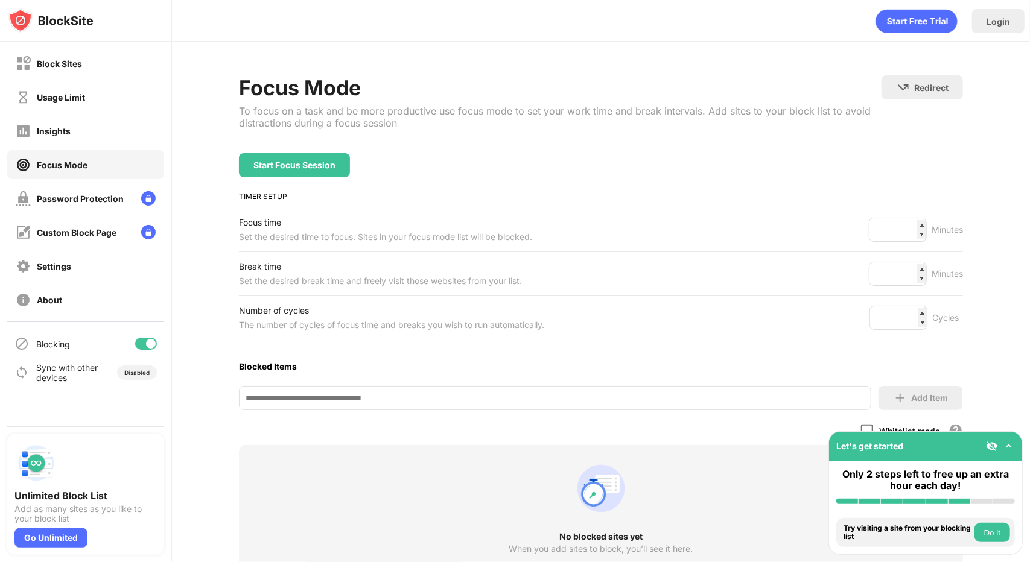
click at [866, 425] on div at bounding box center [867, 431] width 12 height 12
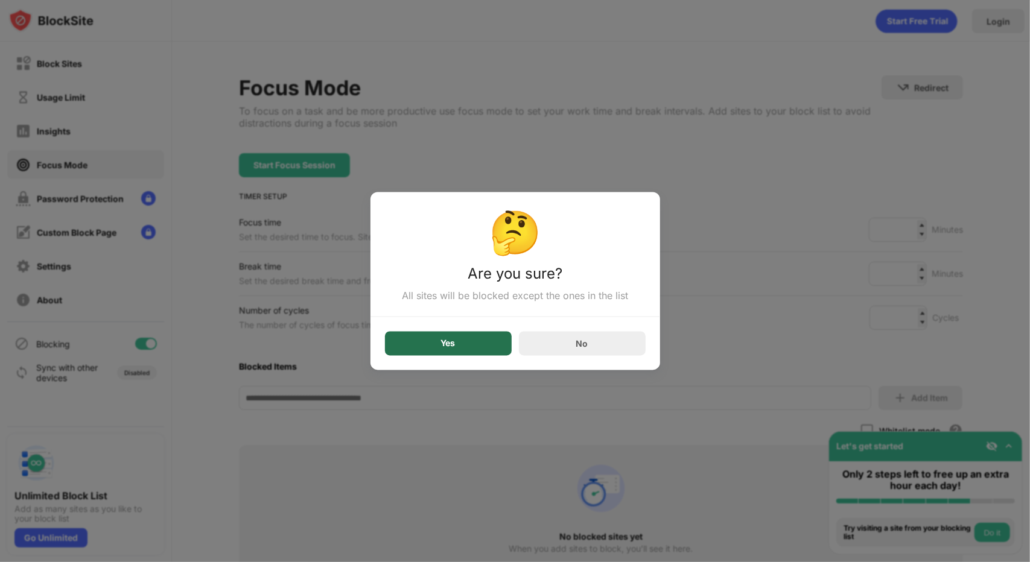
click at [480, 348] on div "Yes" at bounding box center [448, 344] width 127 height 24
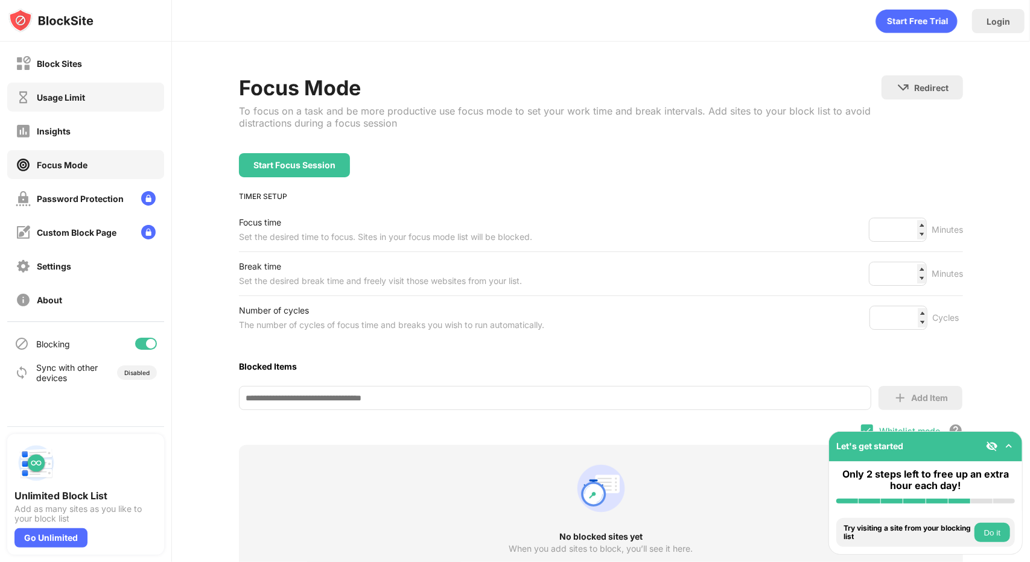
click at [90, 83] on div "Usage Limit" at bounding box center [85, 97] width 157 height 29
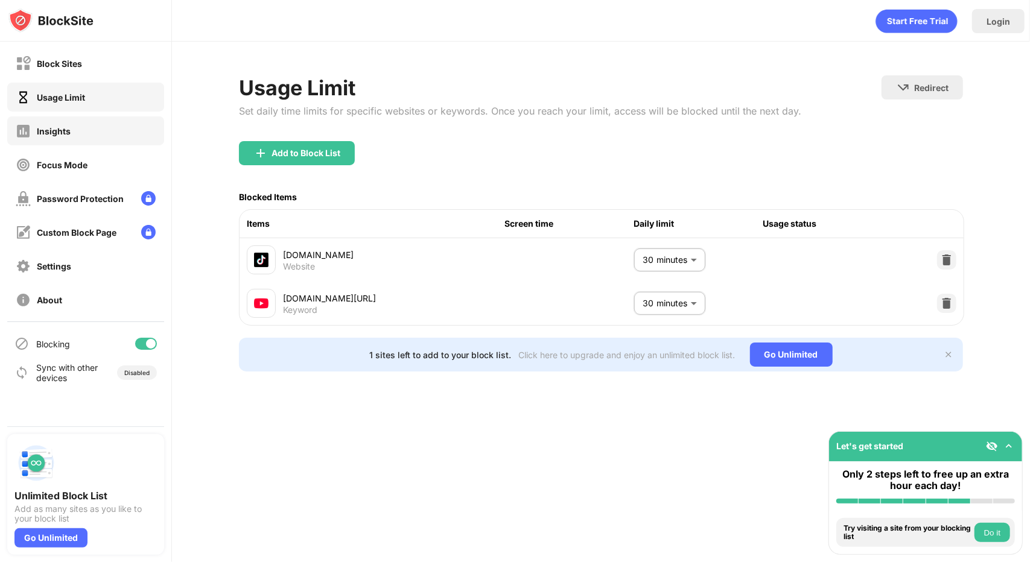
click at [115, 131] on div "Insights" at bounding box center [85, 130] width 157 height 29
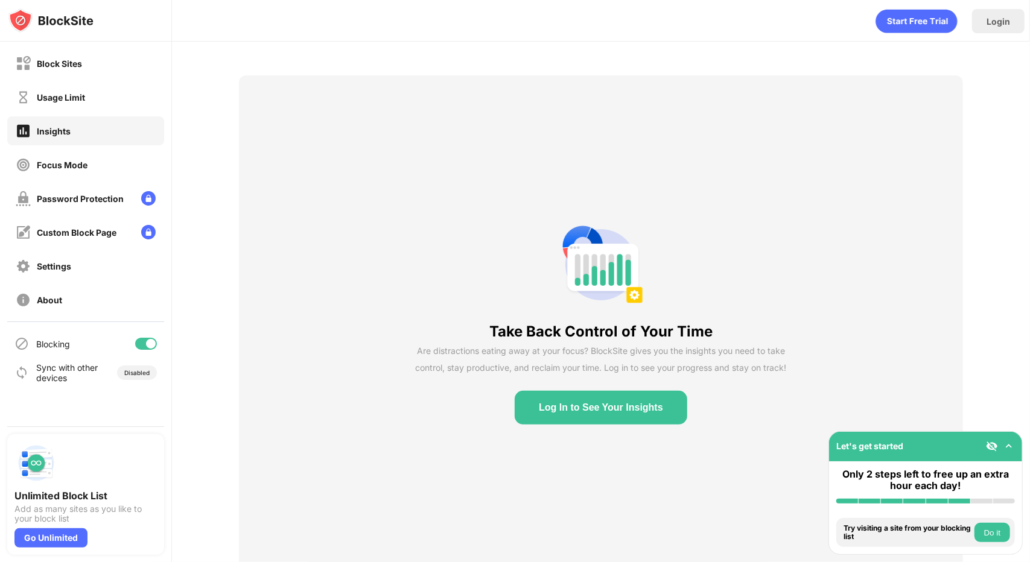
click at [108, 118] on div "Insights" at bounding box center [85, 130] width 157 height 29
click at [108, 114] on div "Block Sites Usage Limit Insights Focus Mode Password Protection Custom Block Pa…" at bounding box center [85, 182] width 171 height 280
click at [145, 81] on div "Block Sites Usage Limit Insights Focus Mode Password Protection Custom Block Pa…" at bounding box center [85, 182] width 171 height 280
click at [138, 92] on div "Usage Limit" at bounding box center [85, 97] width 157 height 29
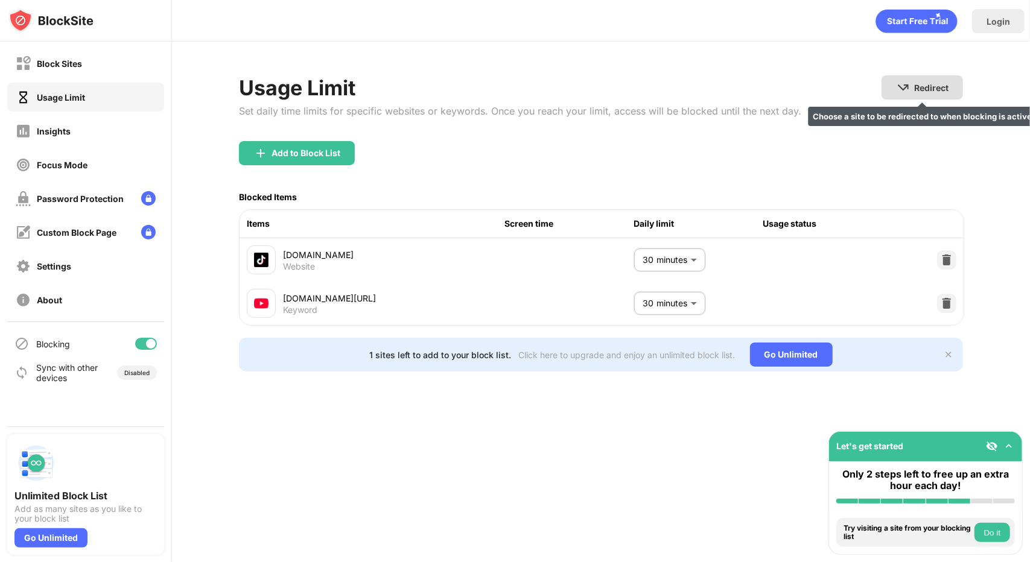
click at [907, 87] on img at bounding box center [903, 87] width 14 height 14
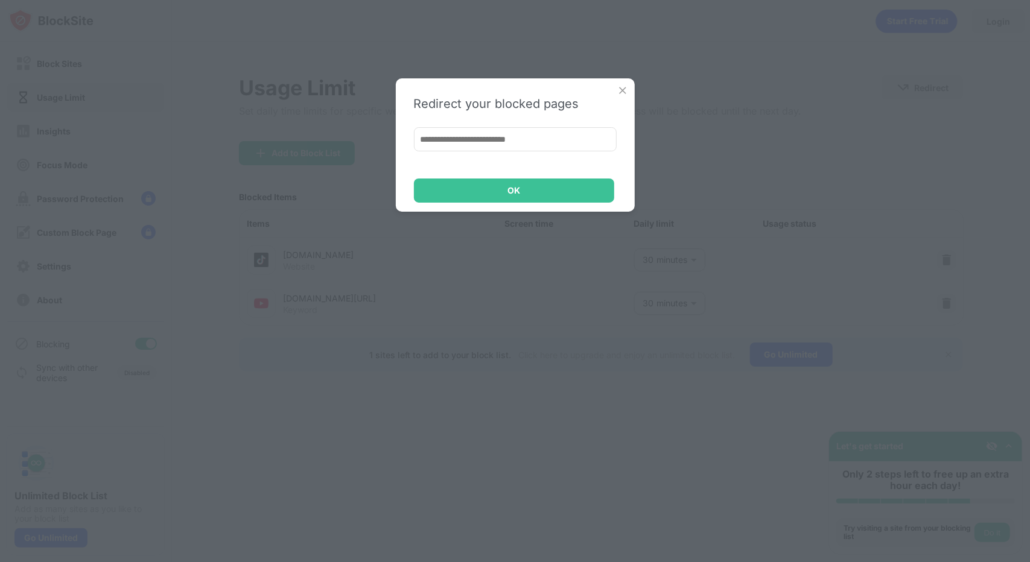
click at [622, 90] on img at bounding box center [623, 90] width 12 height 12
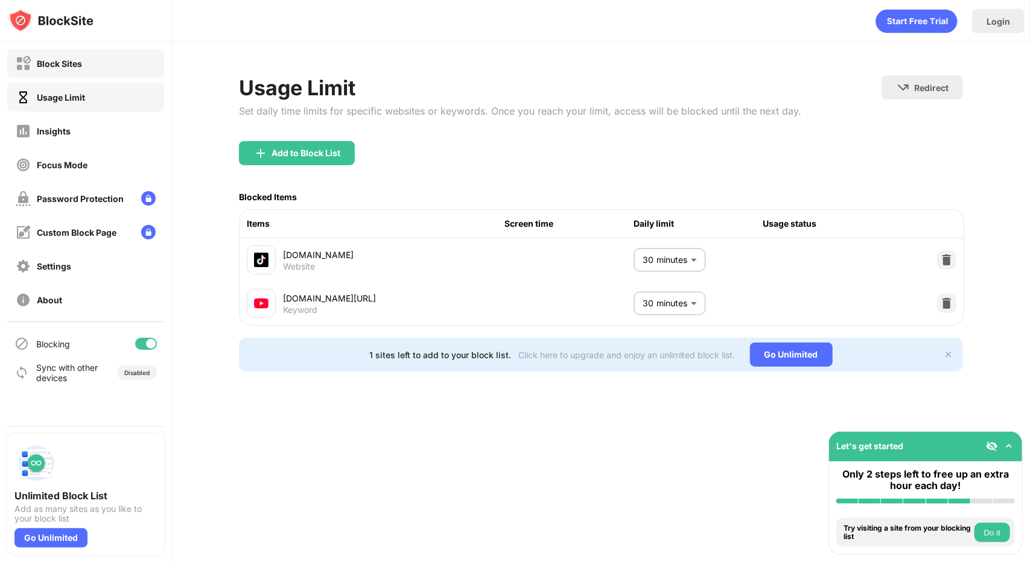
click at [156, 64] on div "Block Sites" at bounding box center [85, 63] width 157 height 29
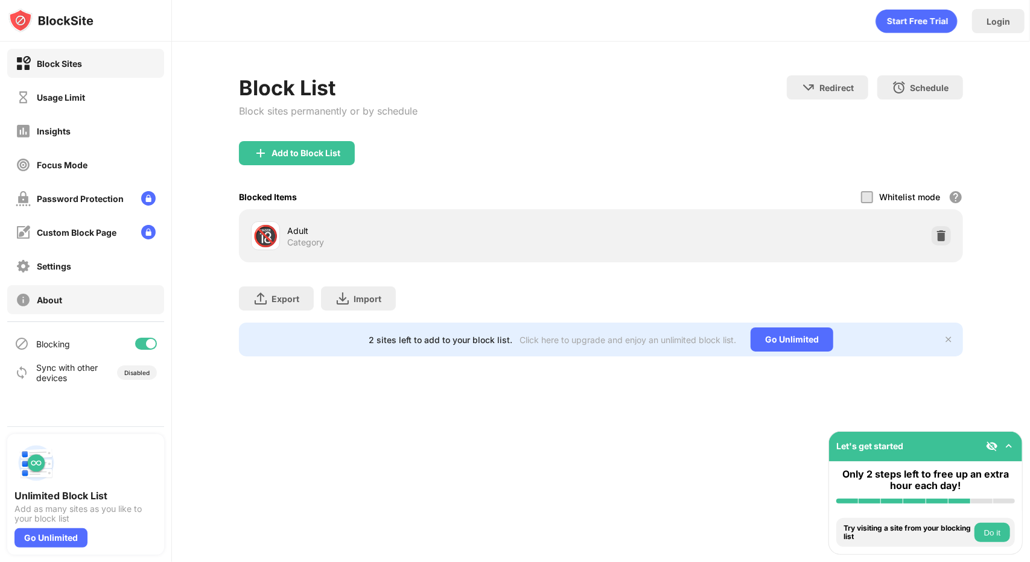
click at [33, 294] on div "About" at bounding box center [39, 300] width 46 height 15
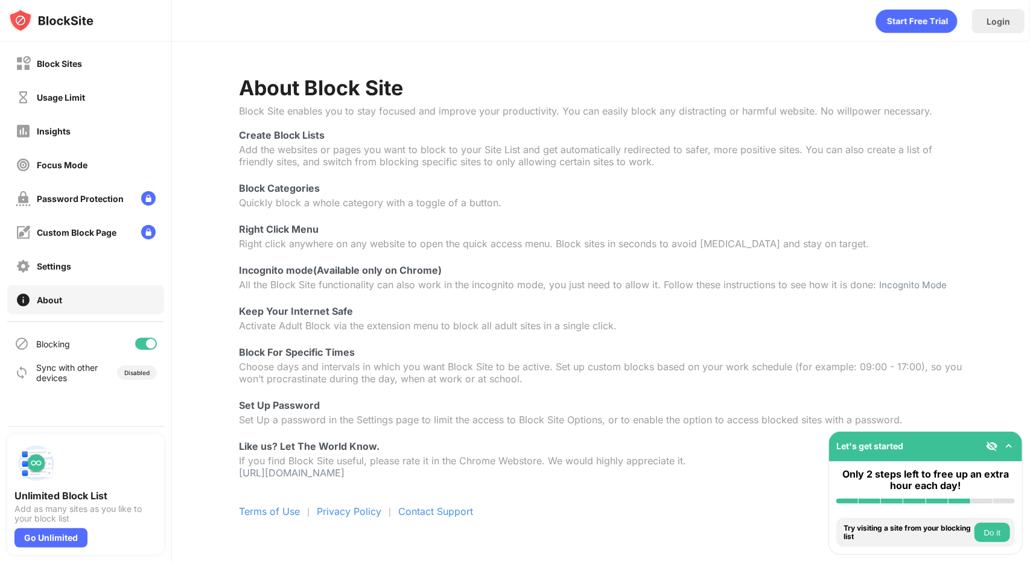
click at [68, 24] on img at bounding box center [50, 20] width 85 height 24
drag, startPoint x: 68, startPoint y: 24, endPoint x: 35, endPoint y: 21, distance: 33.3
click at [35, 21] on img at bounding box center [50, 20] width 85 height 24
click at [133, 369] on div "Disabled" at bounding box center [136, 372] width 25 height 7
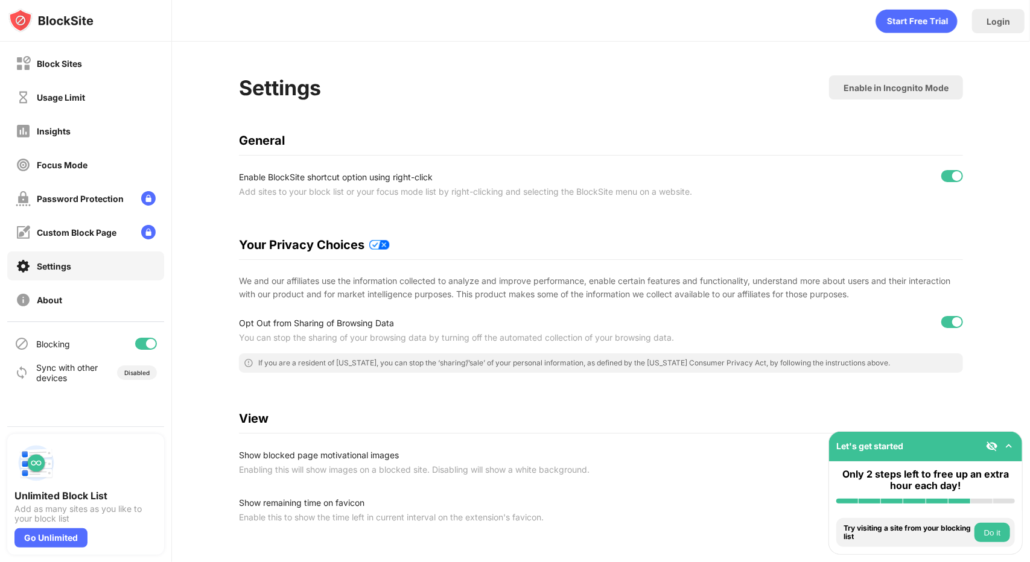
scroll to position [299, 0]
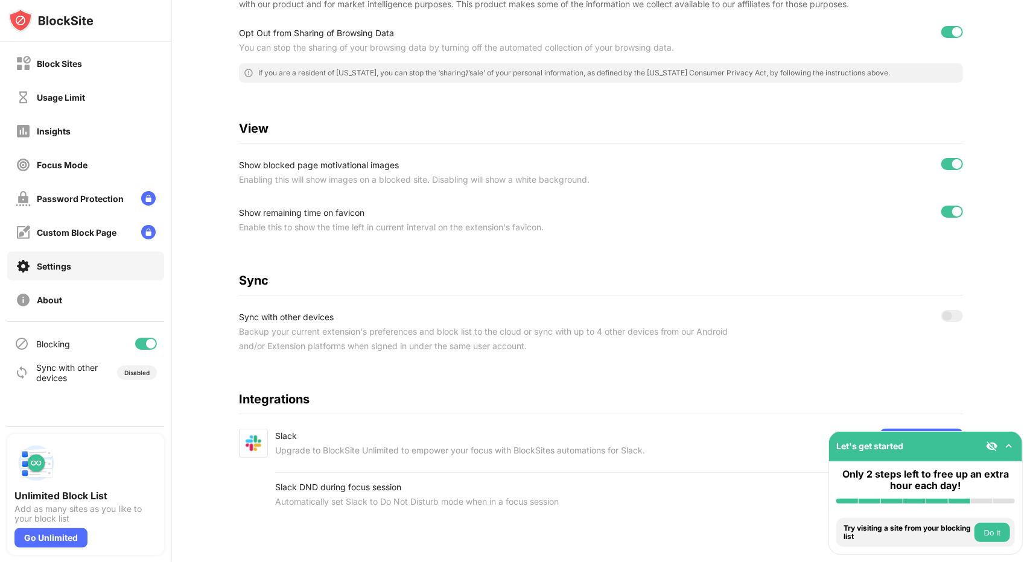
click at [1005, 445] on img at bounding box center [1009, 446] width 12 height 12
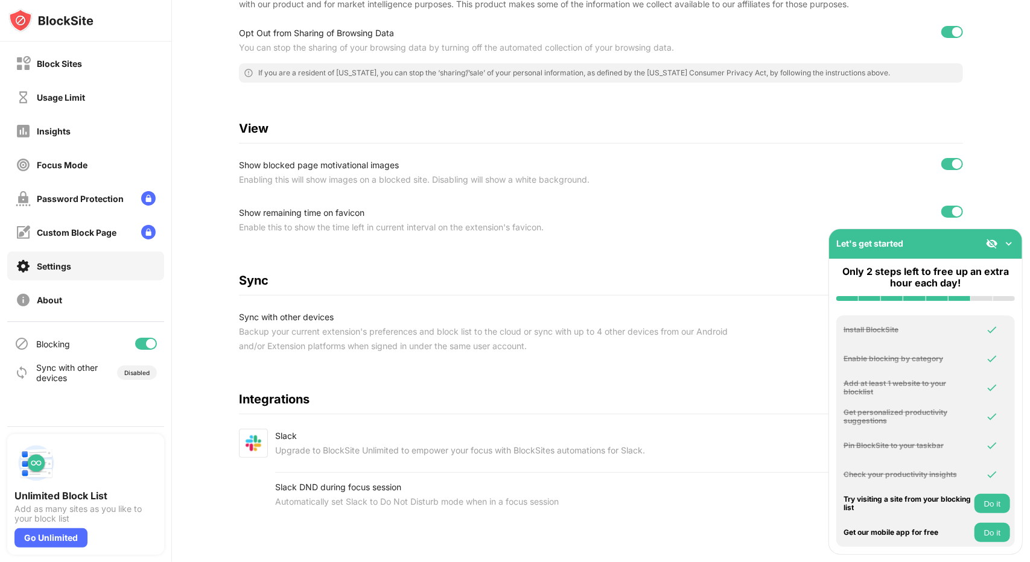
click at [862, 413] on div "Get personalized productivity suggestions" at bounding box center [907, 416] width 128 height 17
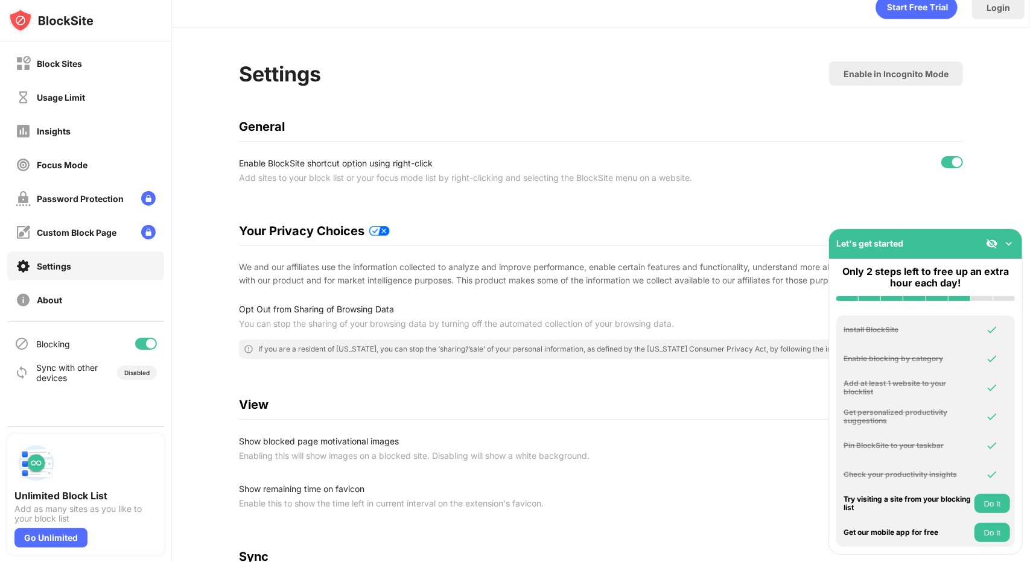
scroll to position [0, 0]
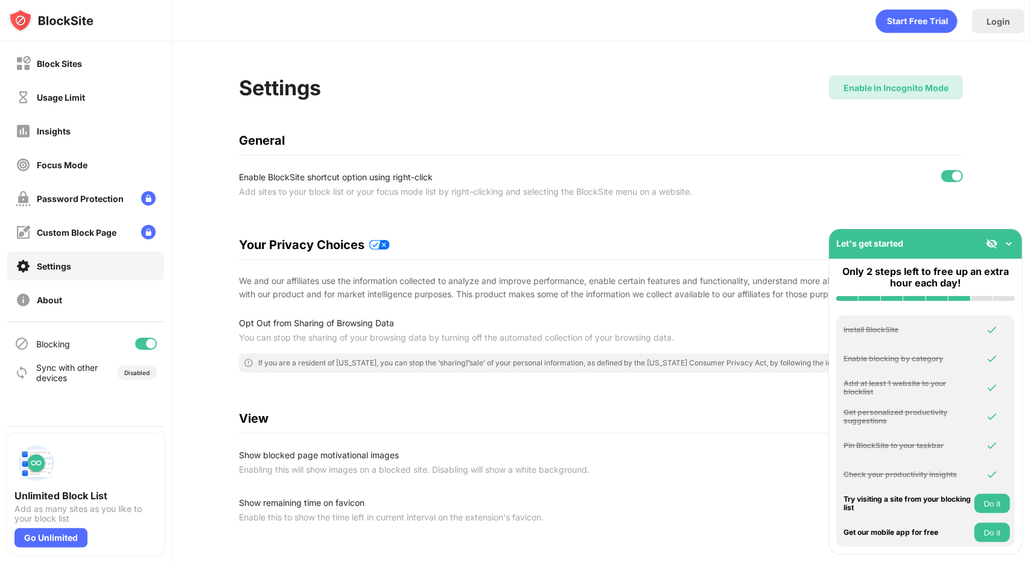
click at [860, 87] on div "Enable in Incognito Mode" at bounding box center [895, 88] width 105 height 10
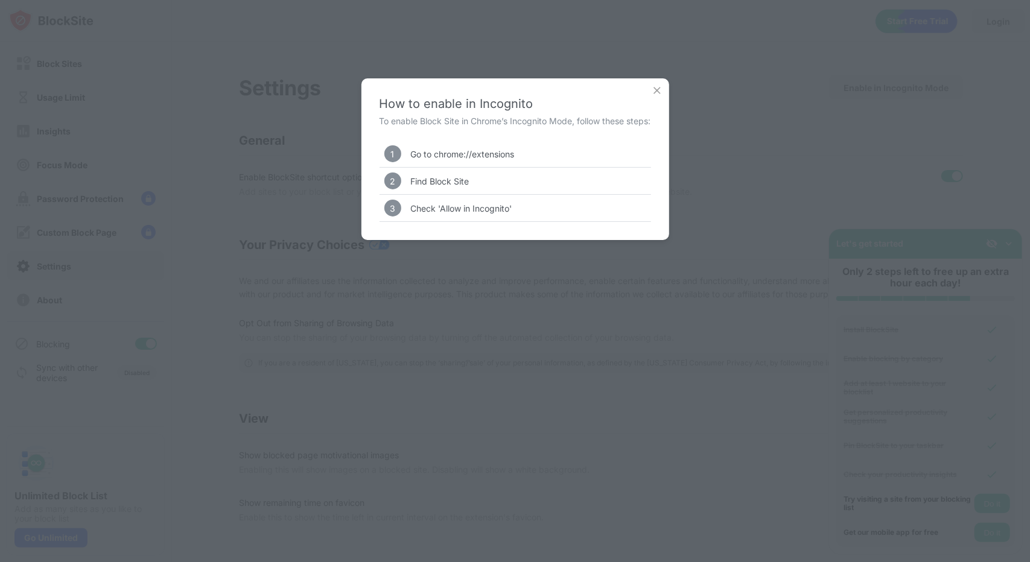
click at [662, 90] on img at bounding box center [657, 90] width 12 height 12
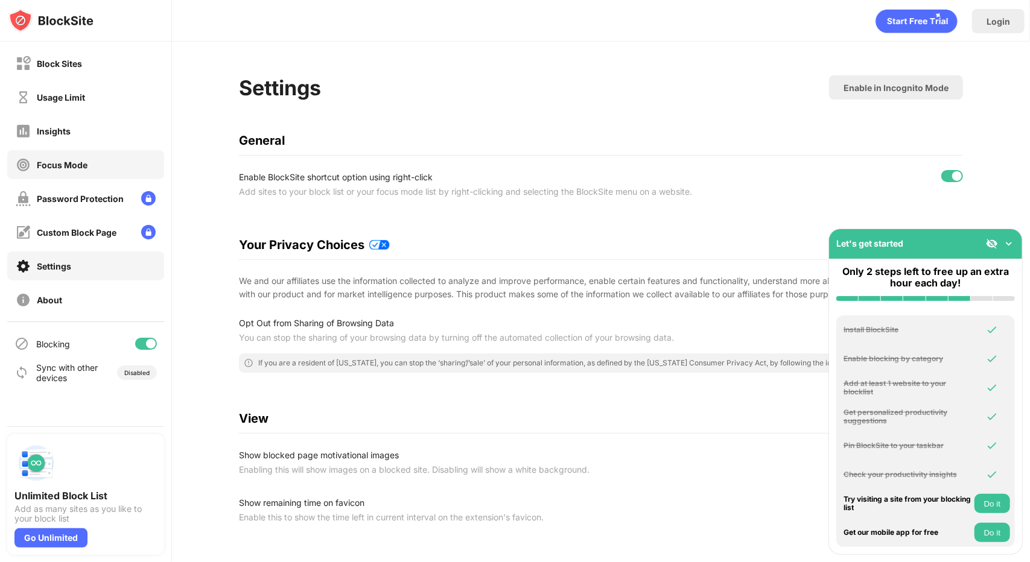
click at [109, 171] on div "Focus Mode" at bounding box center [85, 164] width 157 height 29
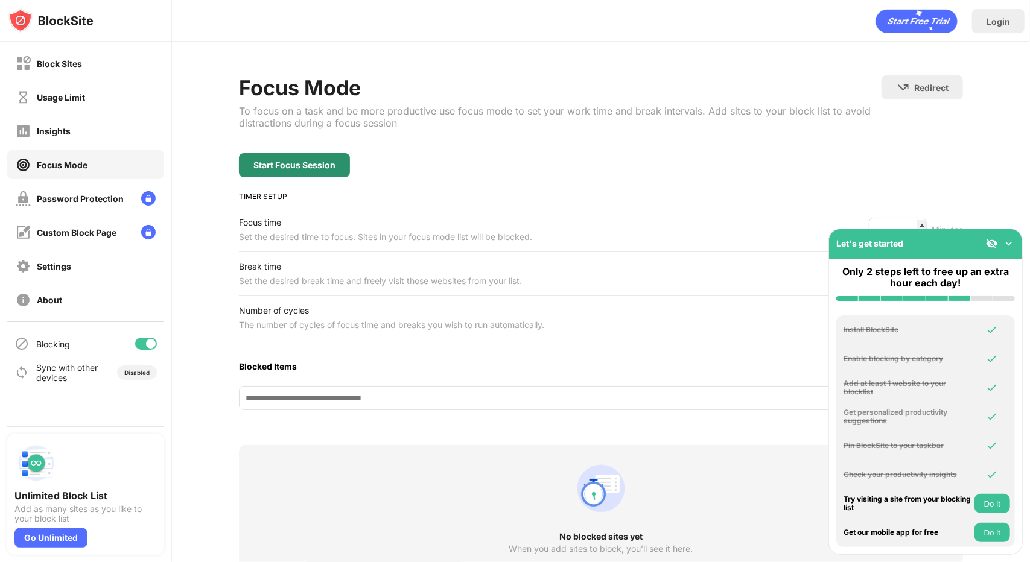
scroll to position [1, 0]
click at [48, 200] on div "Password Protection" at bounding box center [80, 199] width 87 height 10
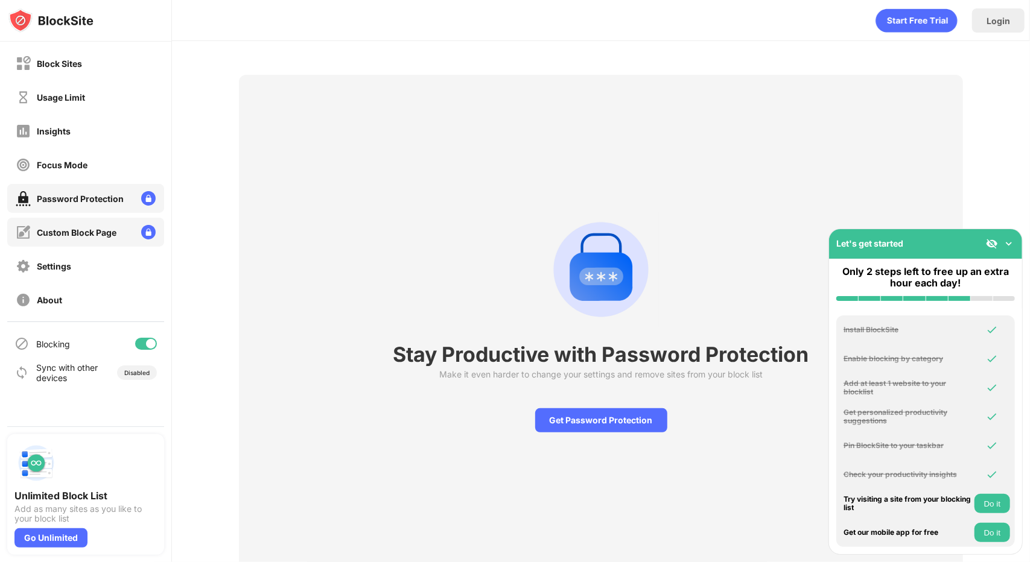
click at [124, 220] on div "Custom Block Page" at bounding box center [85, 232] width 157 height 29
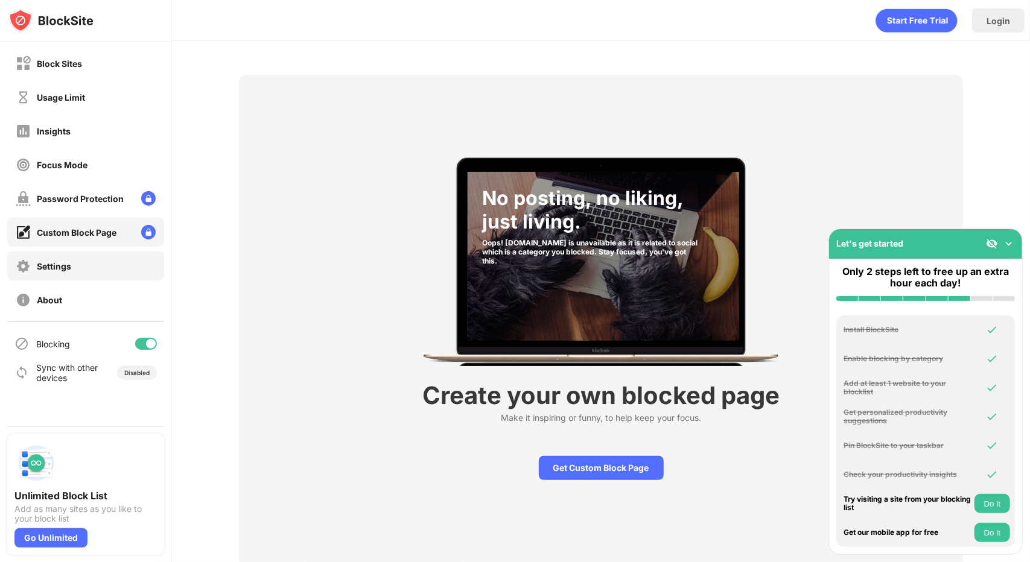
click at [122, 255] on div "Settings" at bounding box center [85, 266] width 157 height 29
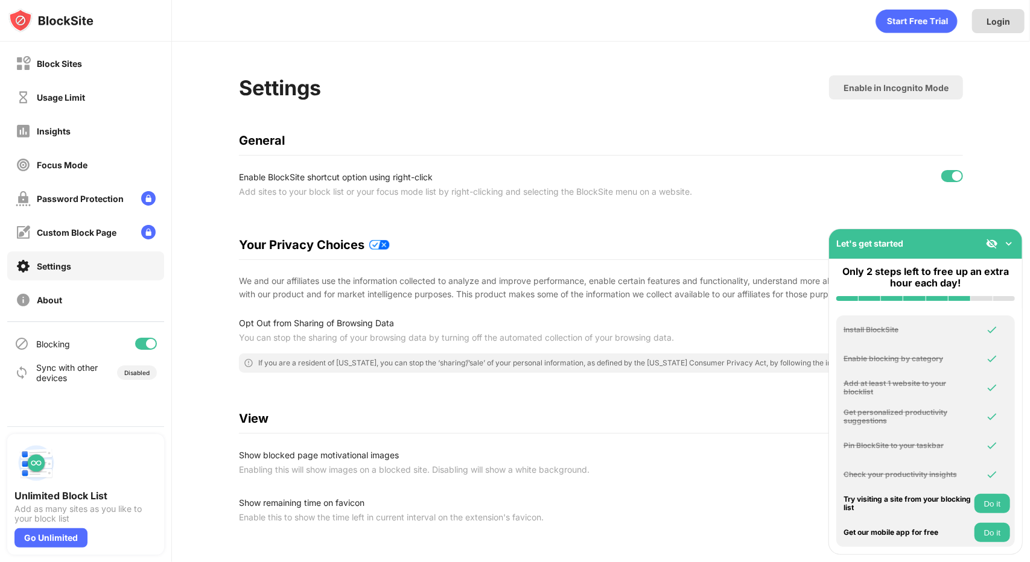
click at [989, 19] on div "Login" at bounding box center [998, 21] width 24 height 10
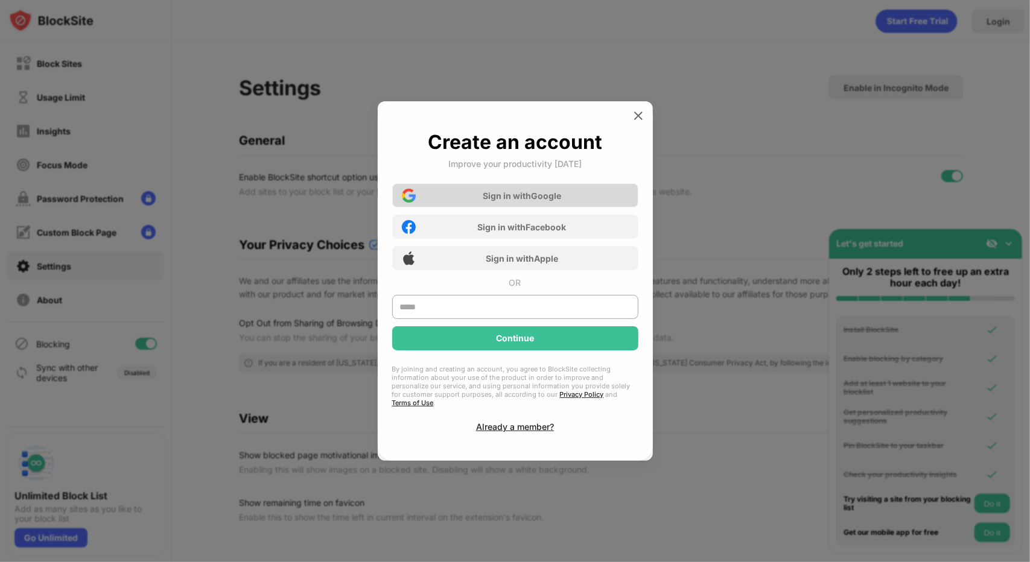
click at [597, 201] on div "Sign in with Google" at bounding box center [515, 195] width 246 height 24
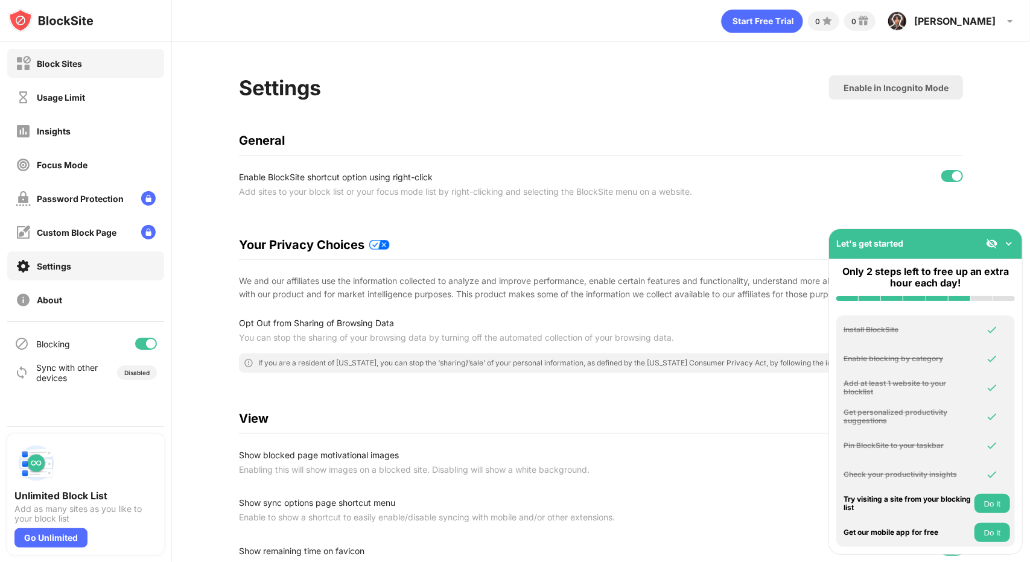
click at [38, 65] on div "Block Sites" at bounding box center [59, 64] width 45 height 10
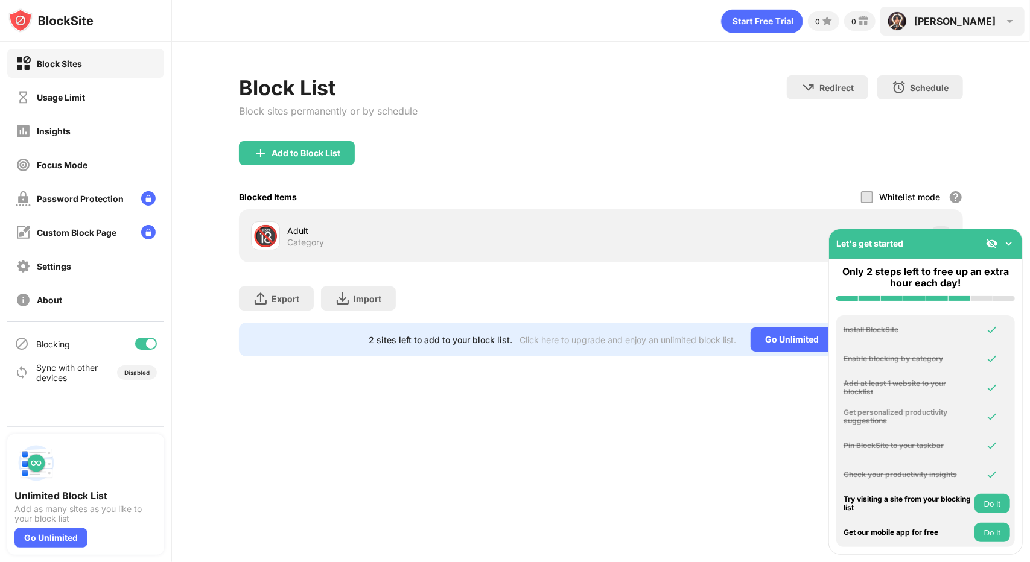
click at [983, 24] on div "James" at bounding box center [954, 21] width 81 height 12
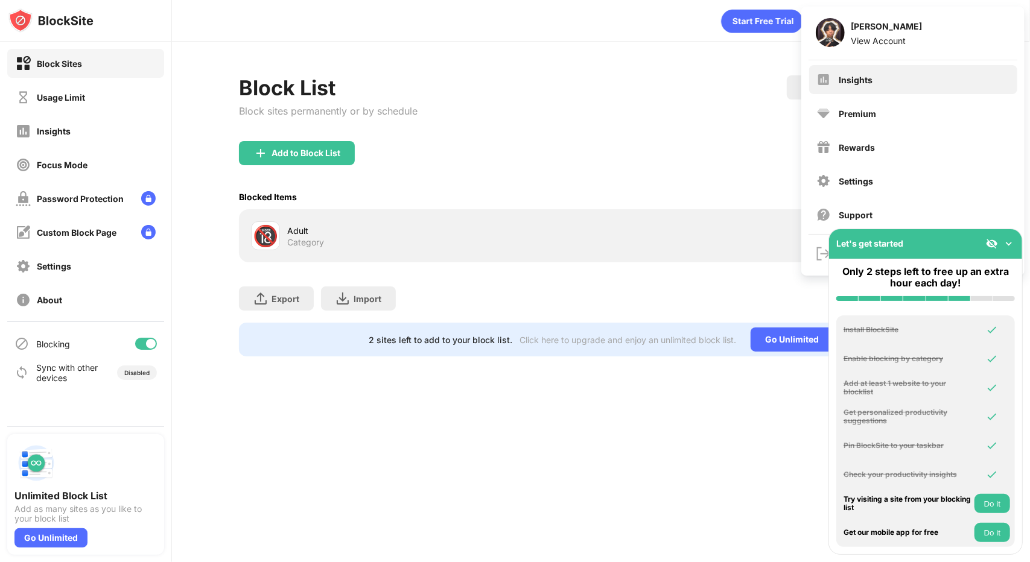
click at [933, 72] on div "Insights" at bounding box center [913, 79] width 208 height 29
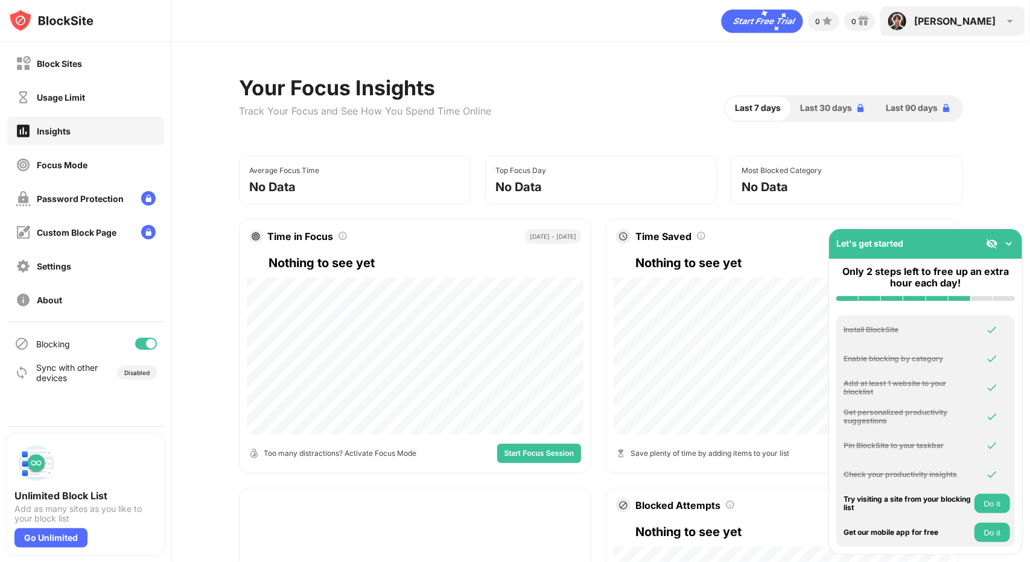
click at [907, 20] on img at bounding box center [896, 20] width 19 height 19
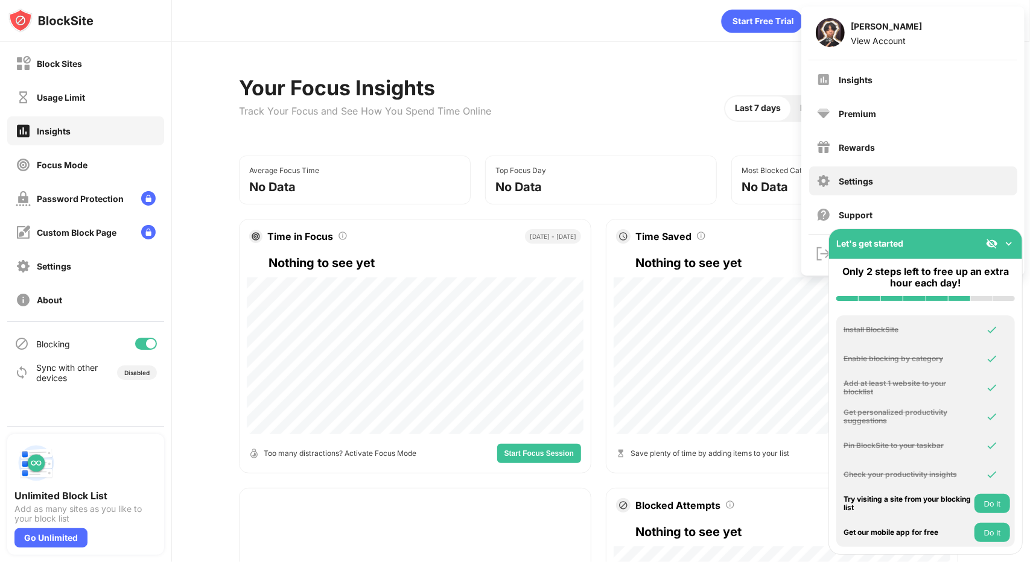
click at [885, 177] on div "Settings" at bounding box center [913, 181] width 208 height 29
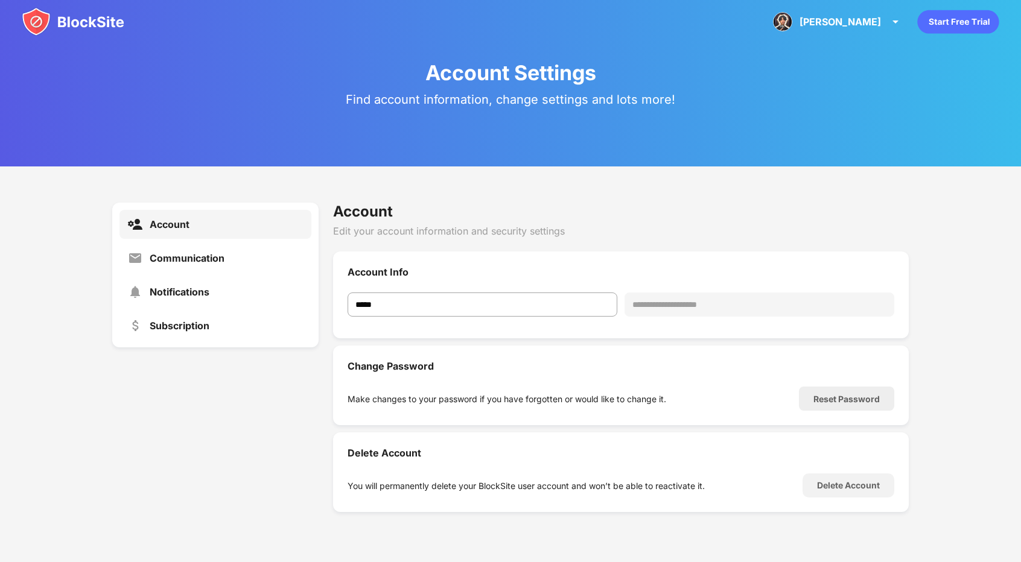
scroll to position [43, 0]
